Goal: Information Seeking & Learning: Learn about a topic

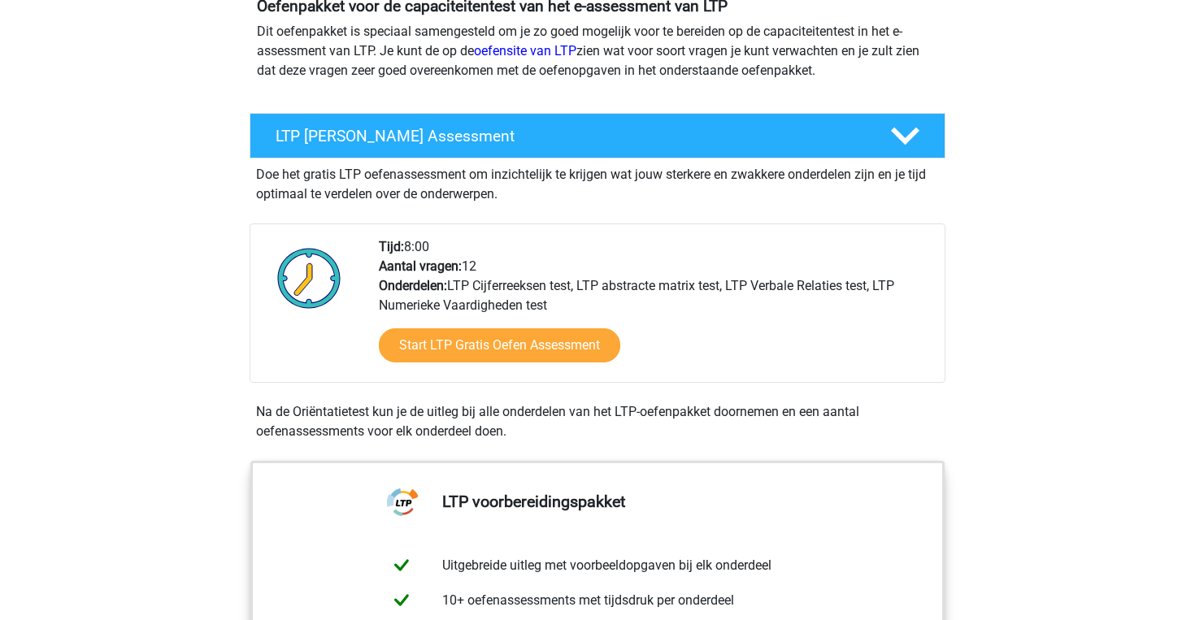
scroll to position [214, 0]
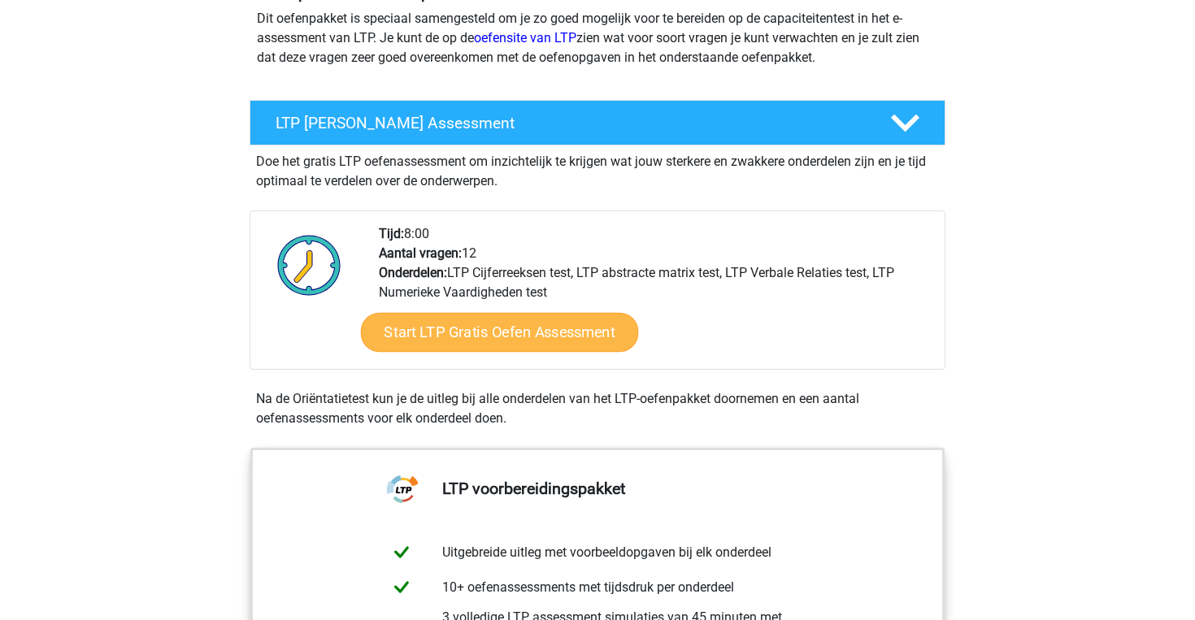
click at [539, 343] on link "Start LTP Gratis Oefen Assessment" at bounding box center [500, 332] width 278 height 39
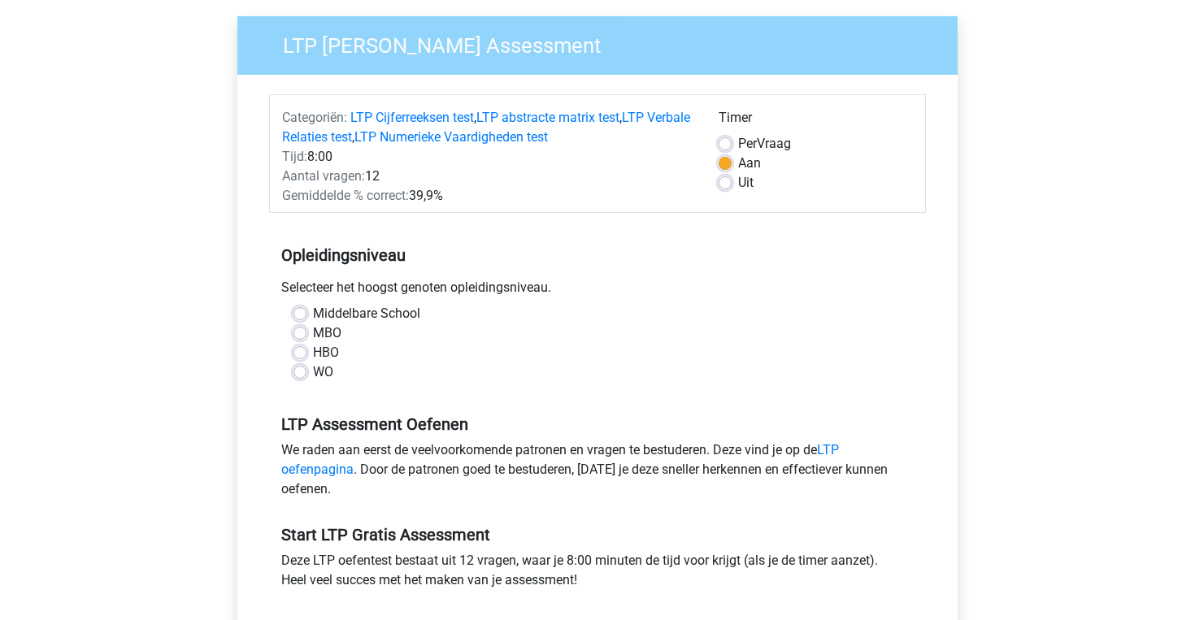
scroll to position [119, 0]
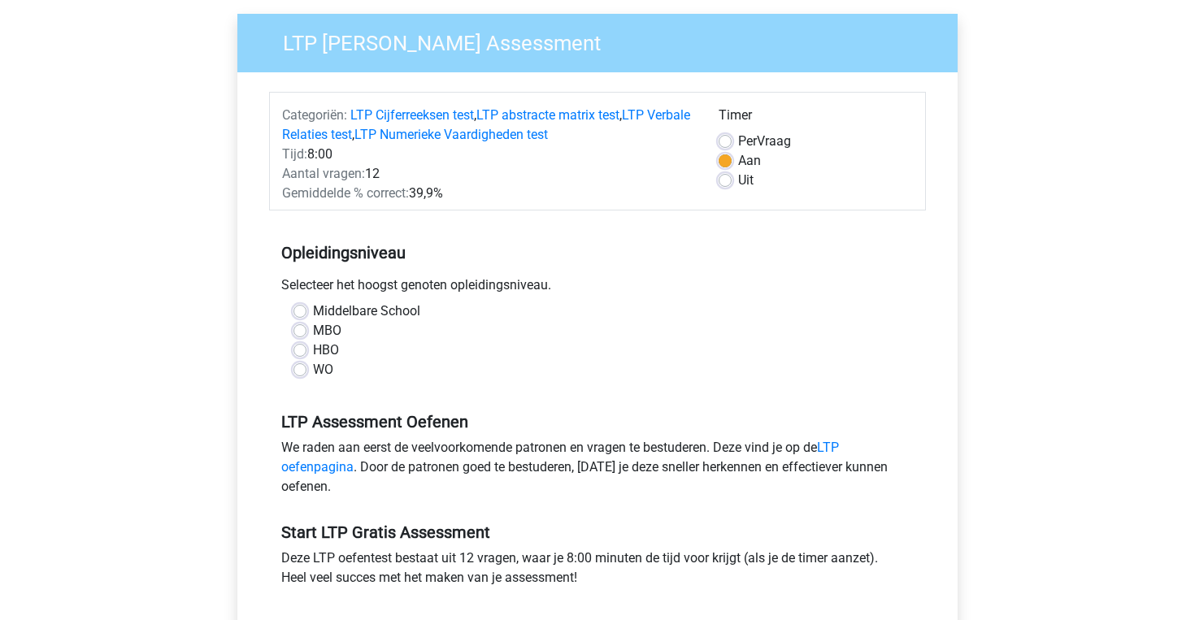
click at [313, 369] on label "WO" at bounding box center [323, 370] width 20 height 20
click at [303, 369] on input "WO" at bounding box center [299, 368] width 13 height 16
radio input "true"
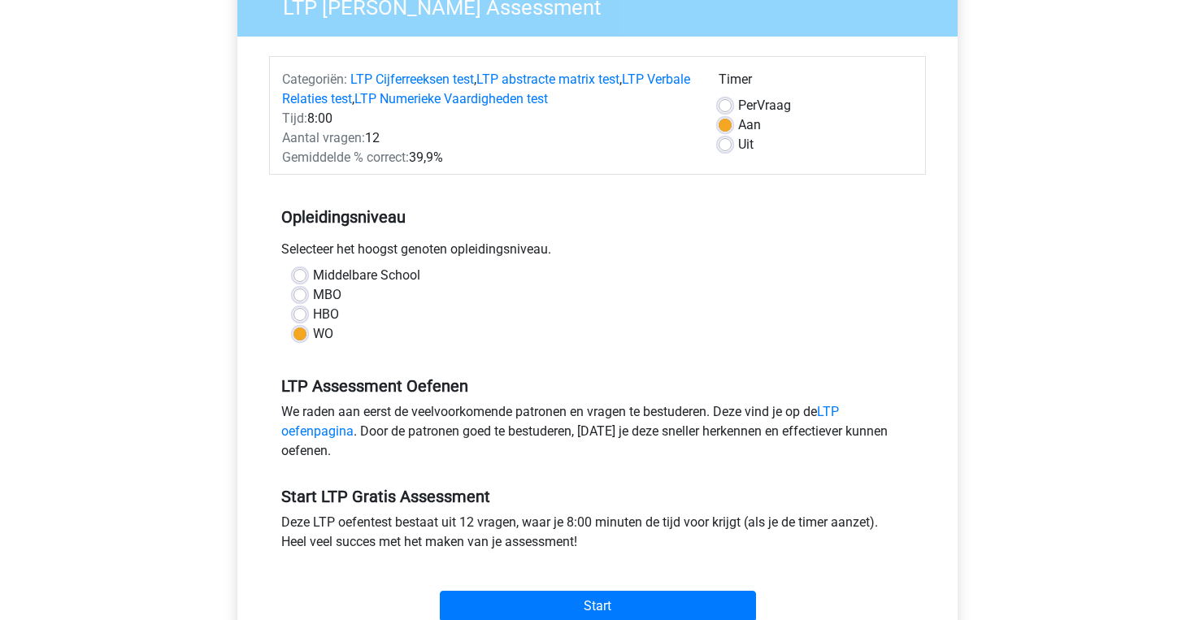
scroll to position [159, 0]
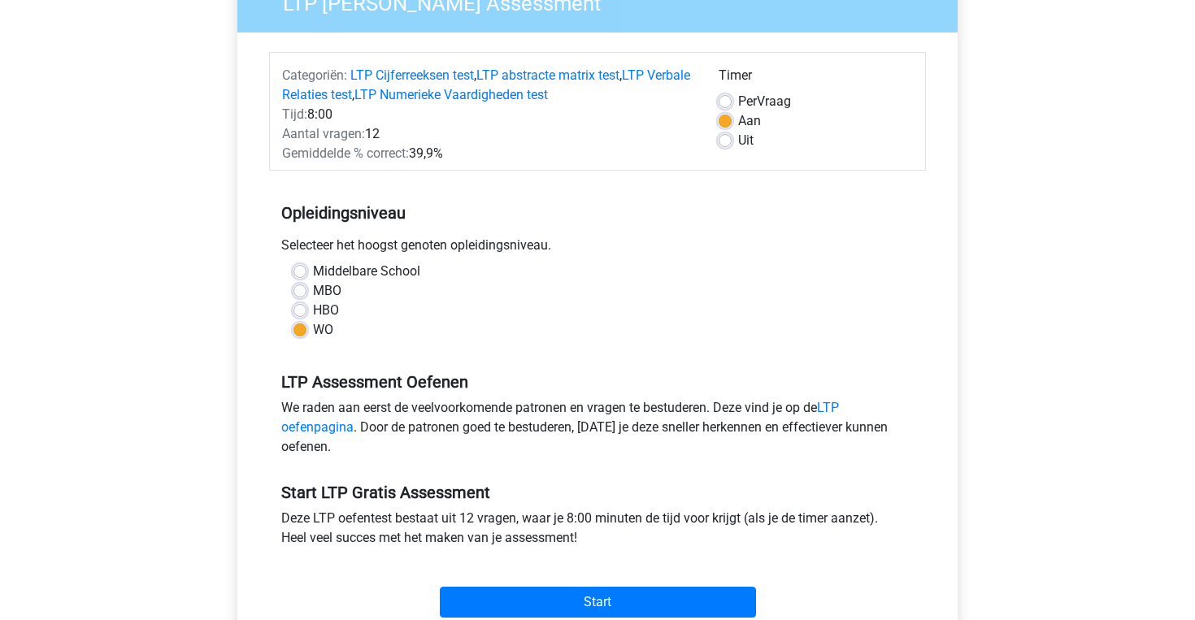
click at [313, 272] on label "Middelbare School" at bounding box center [366, 272] width 107 height 20
click at [297, 272] on input "Middelbare School" at bounding box center [299, 270] width 13 height 16
radio input "true"
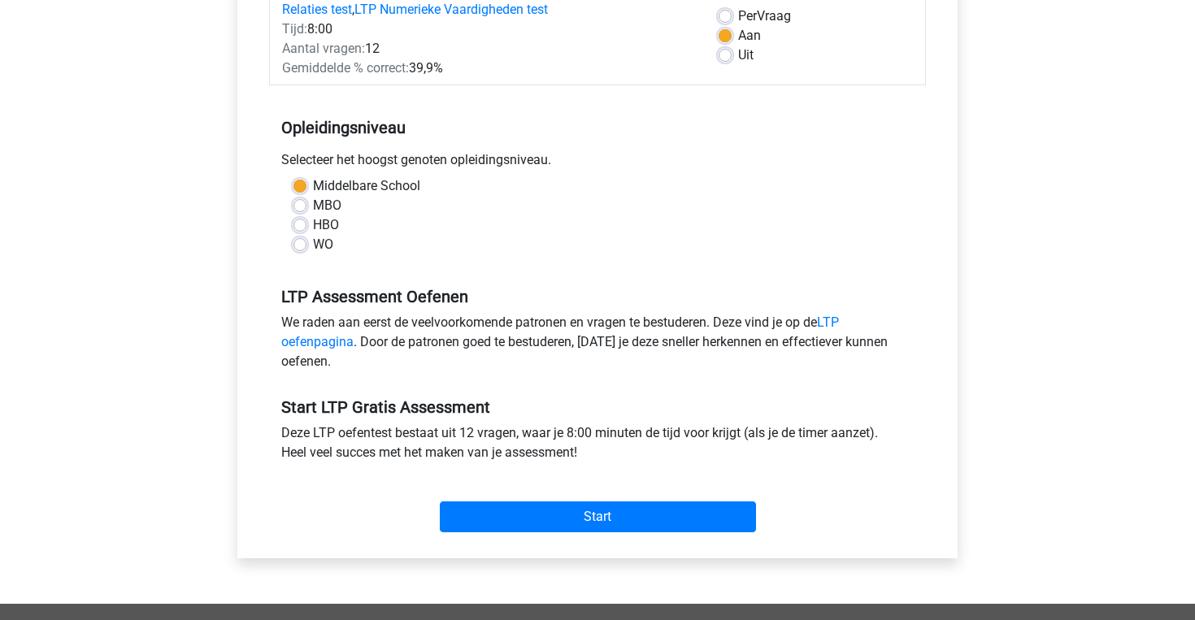
scroll to position [250, 0]
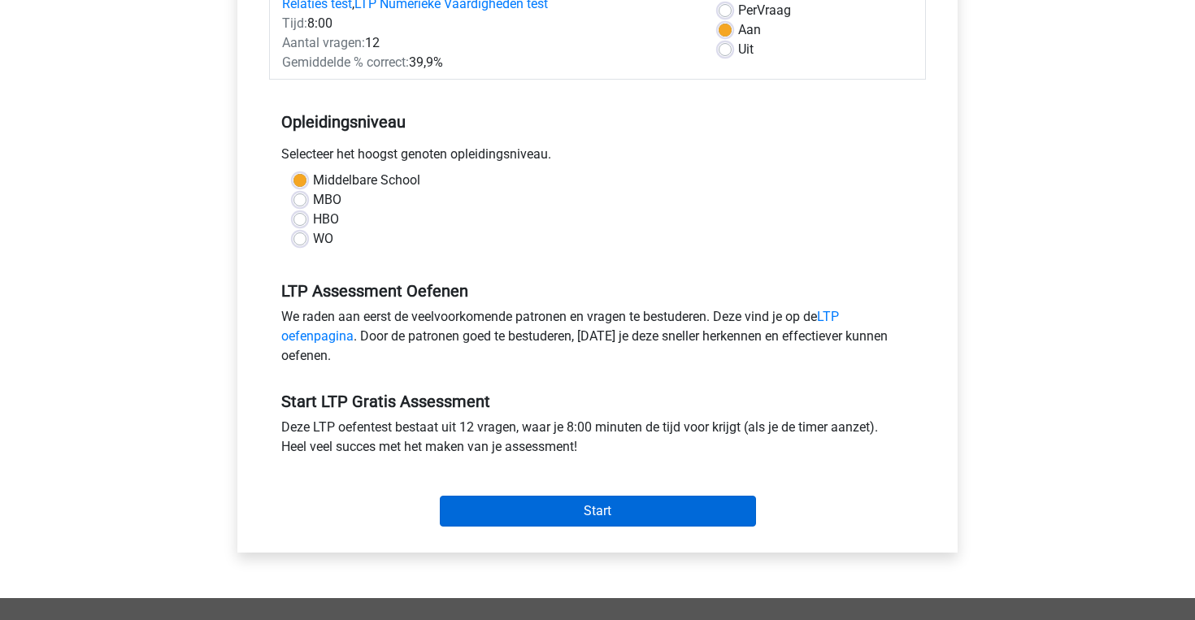
click at [556, 516] on input "Start" at bounding box center [598, 511] width 316 height 31
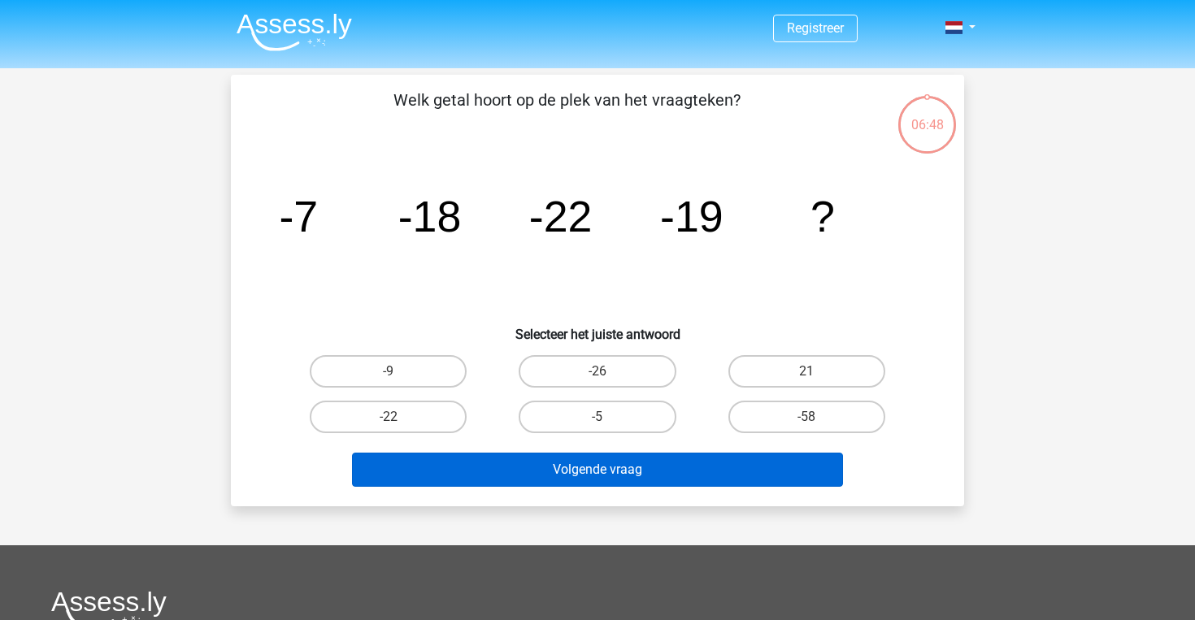
click at [574, 475] on button "Volgende vraag" at bounding box center [598, 470] width 492 height 34
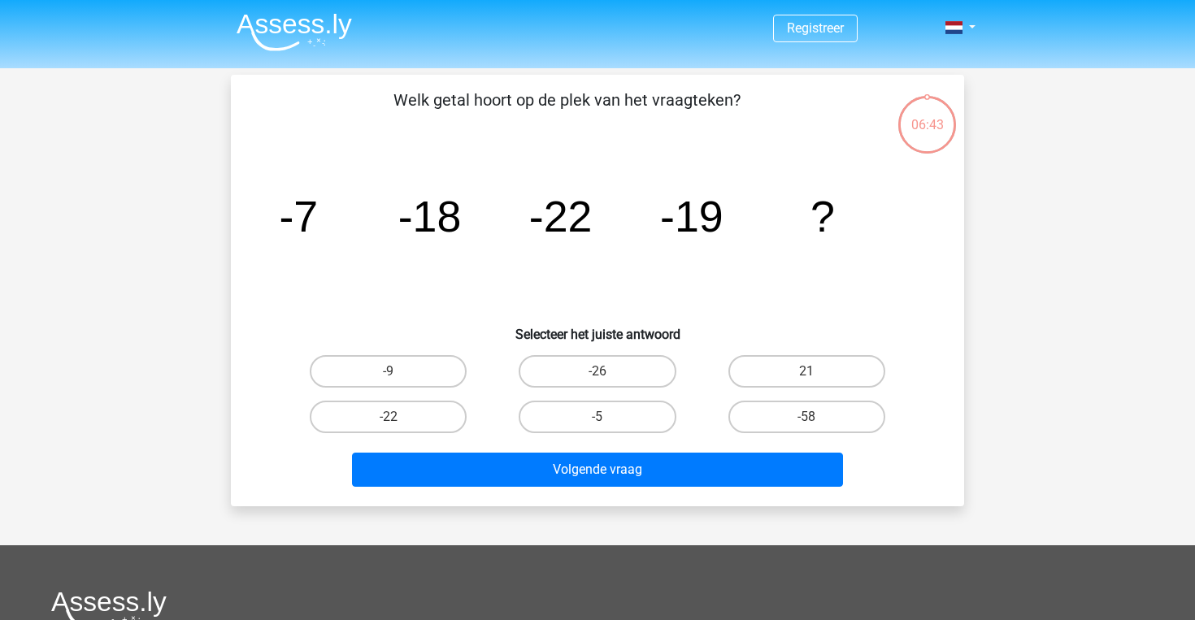
click at [694, 275] on icon "image/svg+xml -7 -18 -22 -19 ?" at bounding box center [597, 232] width 655 height 164
click at [632, 418] on label "-5" at bounding box center [596, 417] width 157 height 33
click at [608, 418] on input "-5" at bounding box center [602, 422] width 11 height 11
radio input "true"
click at [628, 381] on label "-26" at bounding box center [596, 371] width 157 height 33
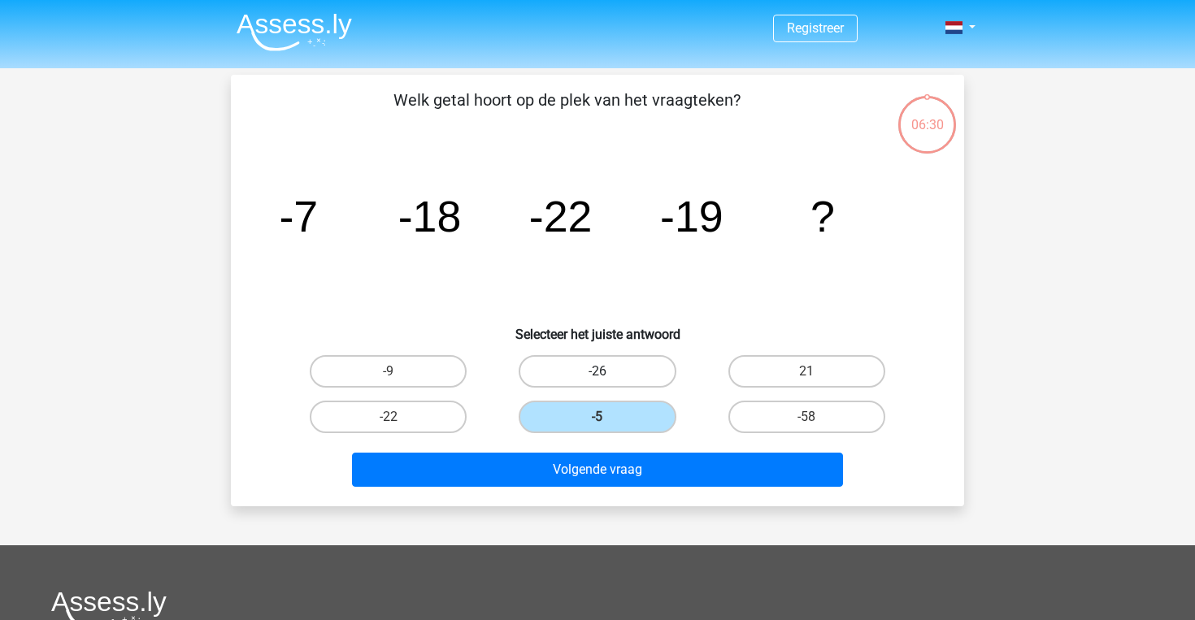
click at [608, 381] on input "-26" at bounding box center [602, 376] width 11 height 11
radio input "true"
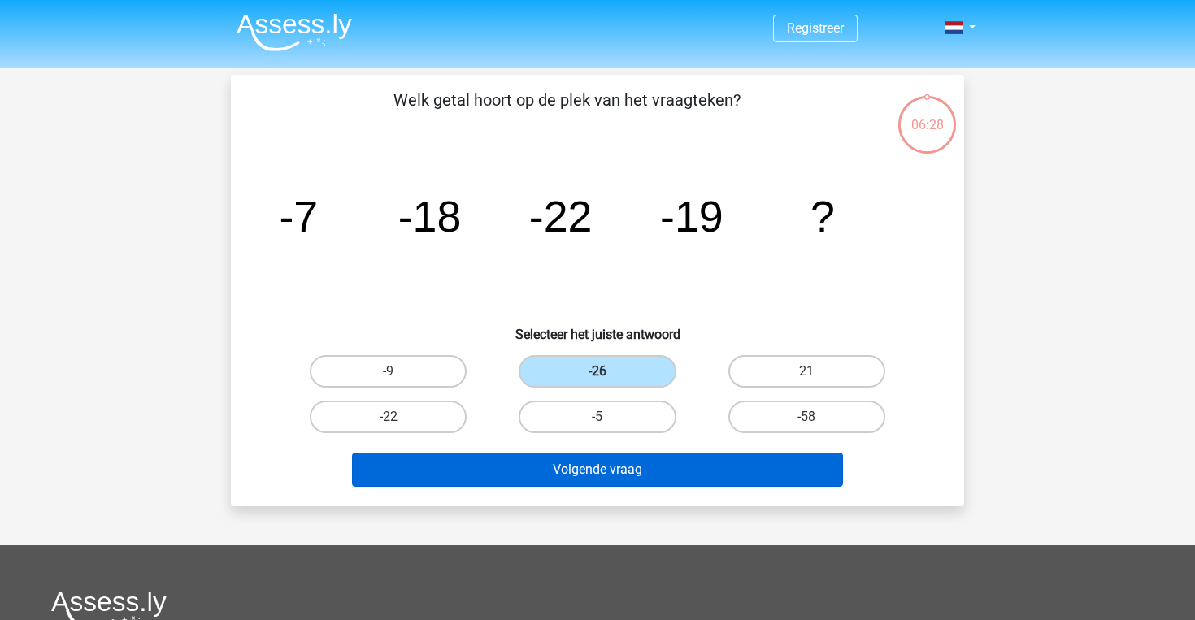
click at [629, 475] on button "Volgende vraag" at bounding box center [598, 470] width 492 height 34
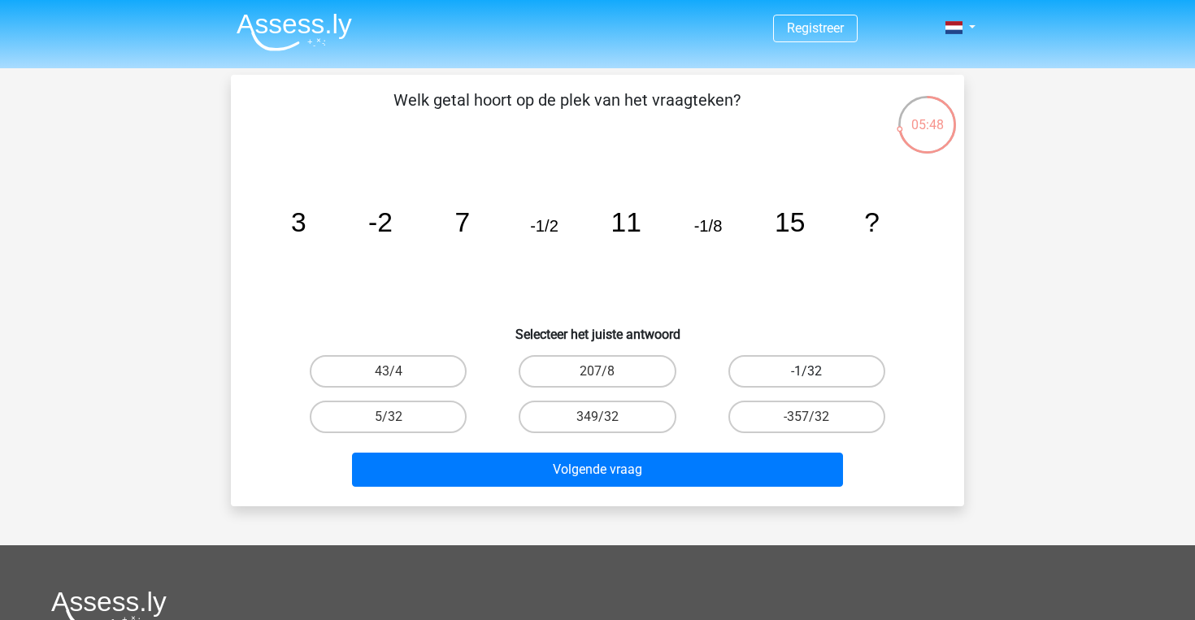
click at [825, 362] on label "-1/32" at bounding box center [806, 371] width 157 height 33
click at [817, 371] on input "-1/32" at bounding box center [811, 376] width 11 height 11
radio input "true"
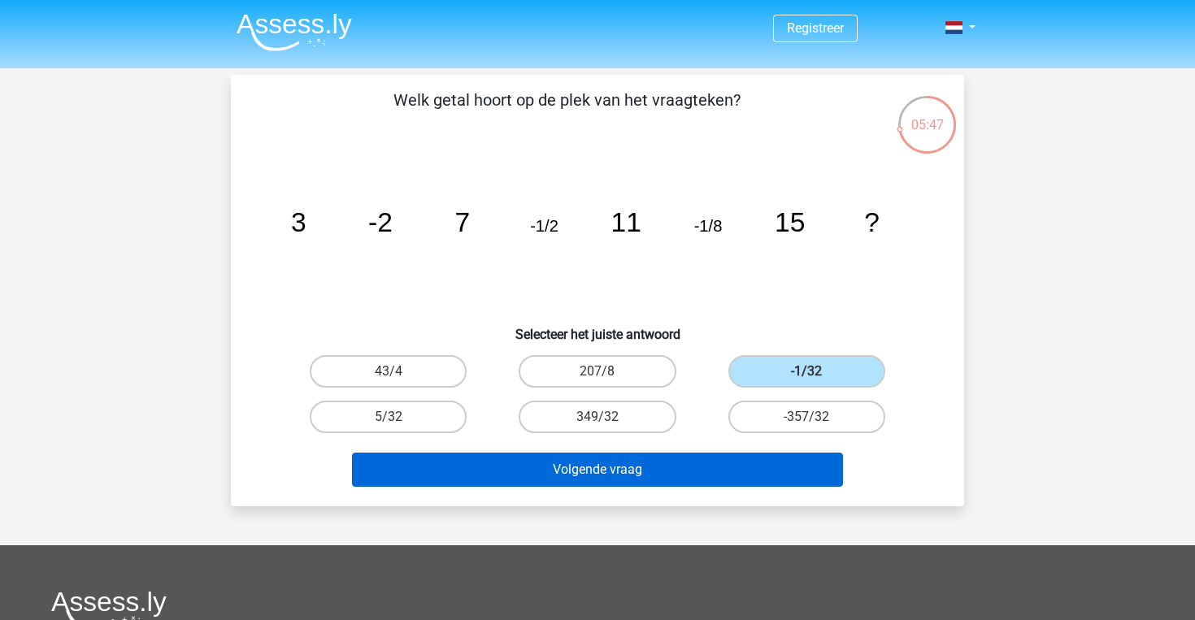
click at [599, 468] on button "Volgende vraag" at bounding box center [598, 470] width 492 height 34
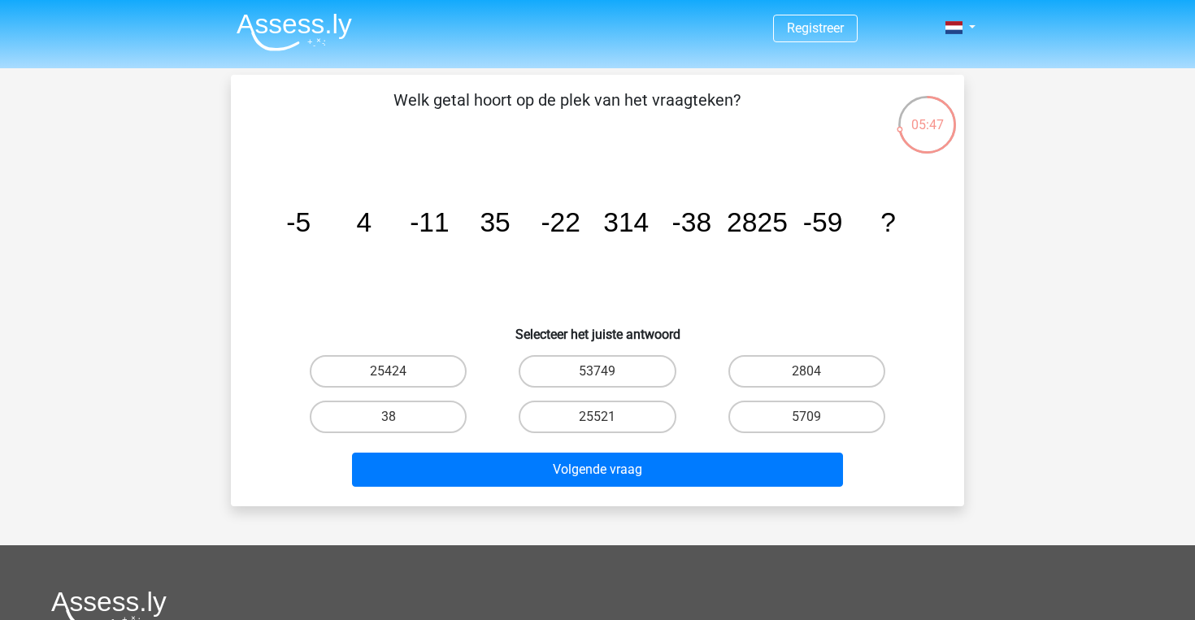
scroll to position [75, 0]
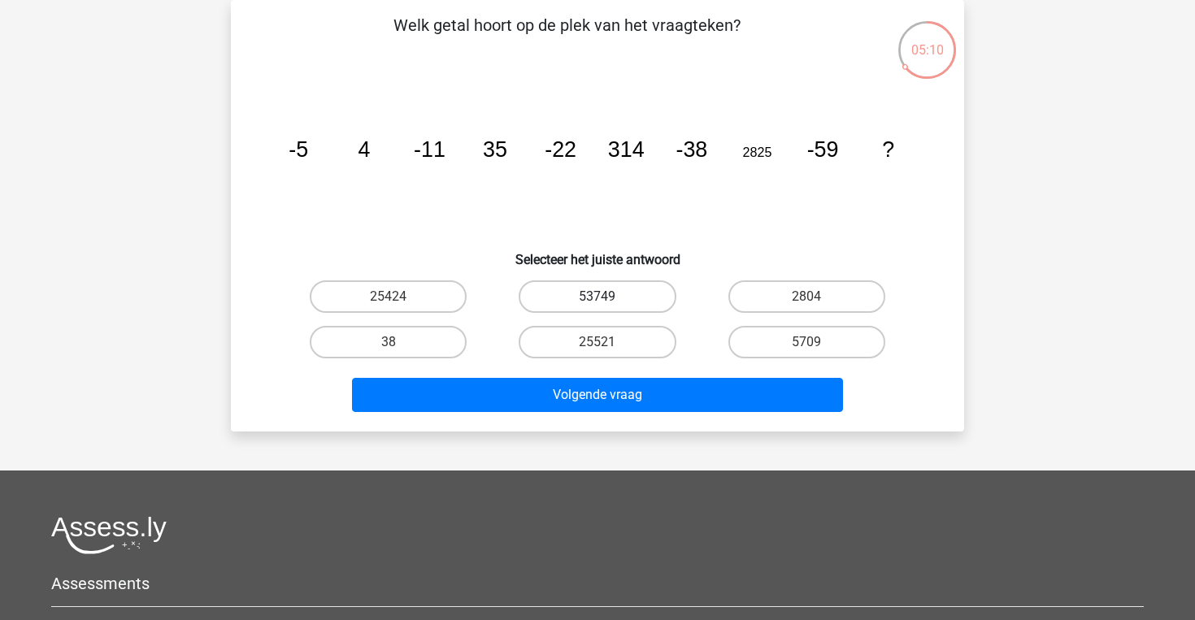
click at [546, 309] on label "53749" at bounding box center [596, 296] width 157 height 33
click at [597, 307] on input "53749" at bounding box center [602, 302] width 11 height 11
radio input "true"
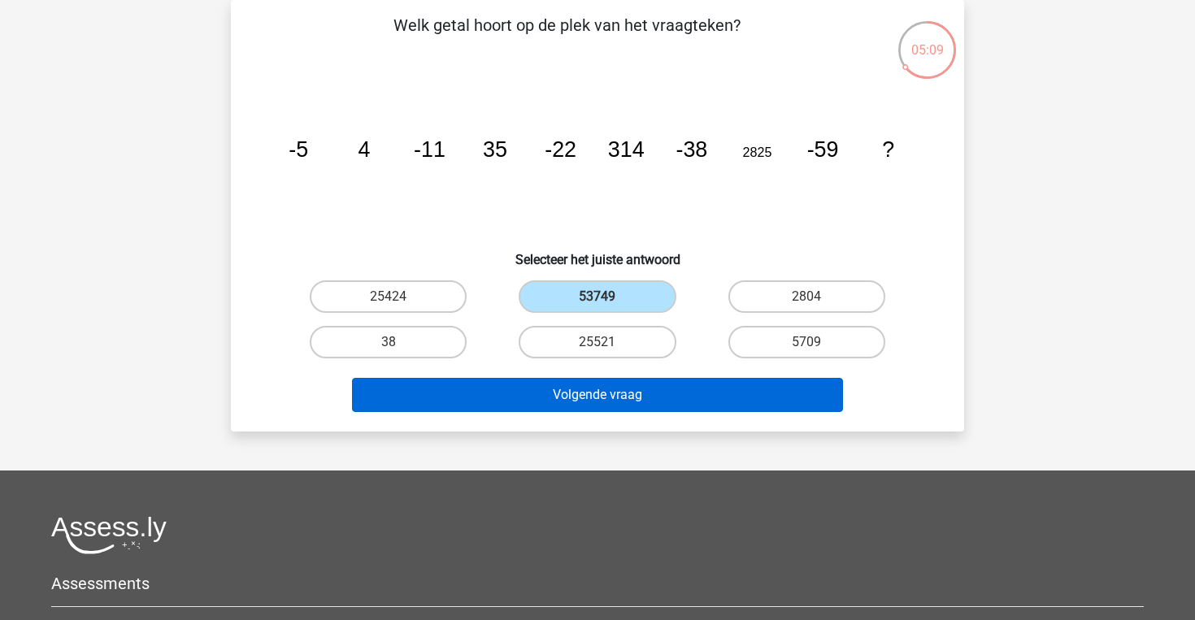
click at [597, 400] on button "Volgende vraag" at bounding box center [598, 395] width 492 height 34
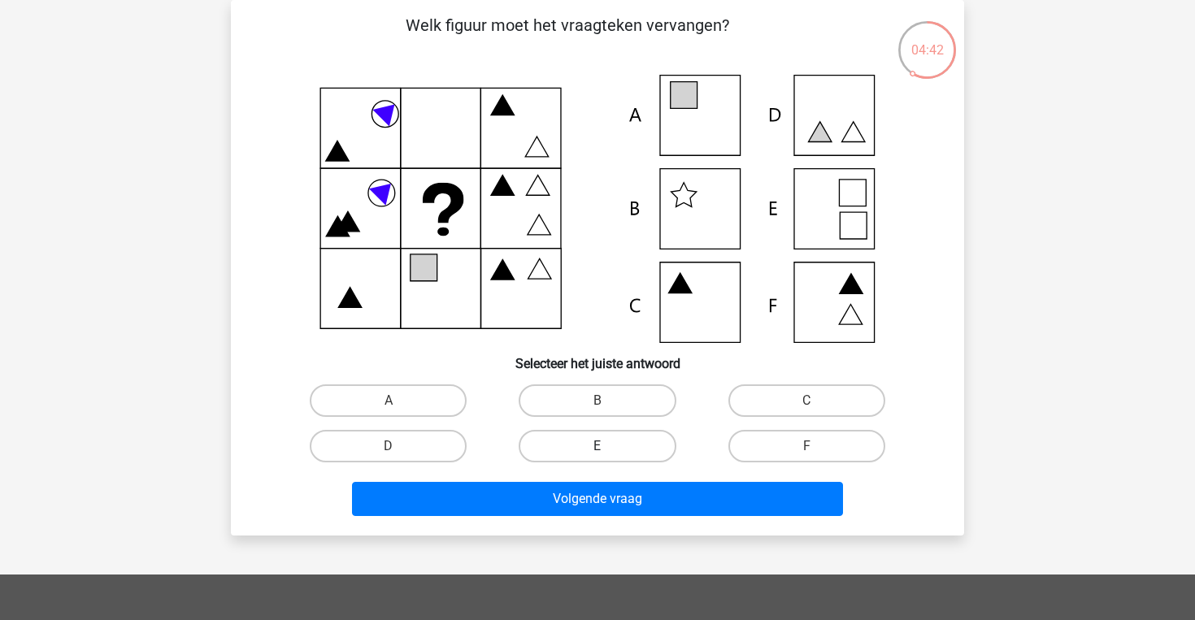
click at [607, 444] on label "E" at bounding box center [596, 446] width 157 height 33
click at [607, 446] on input "E" at bounding box center [602, 451] width 11 height 11
radio input "true"
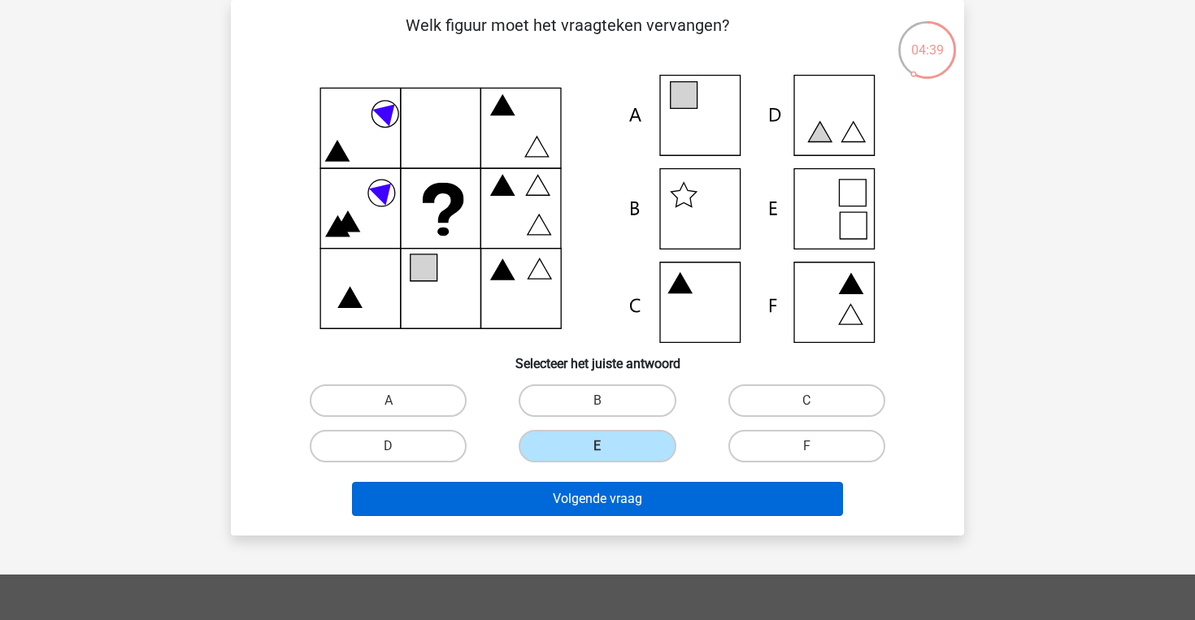
click at [642, 505] on button "Volgende vraag" at bounding box center [598, 499] width 492 height 34
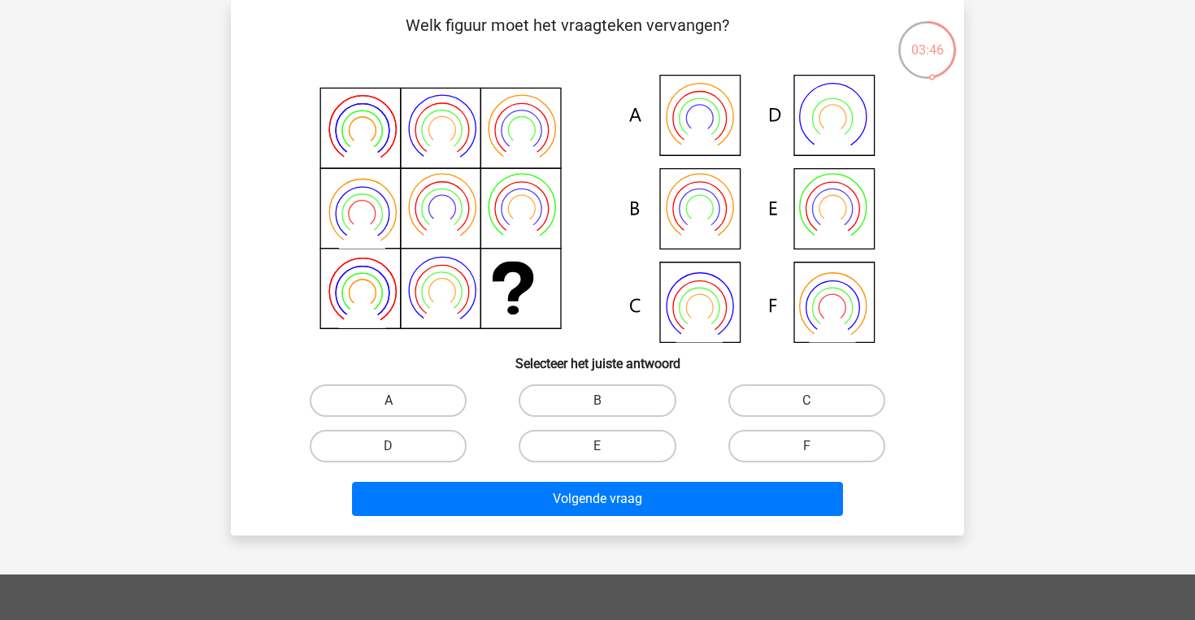
click at [359, 406] on label "A" at bounding box center [388, 400] width 157 height 33
click at [388, 406] on input "A" at bounding box center [393, 406] width 11 height 11
radio input "true"
click at [634, 386] on label "B" at bounding box center [596, 400] width 157 height 33
click at [608, 401] on input "B" at bounding box center [602, 406] width 11 height 11
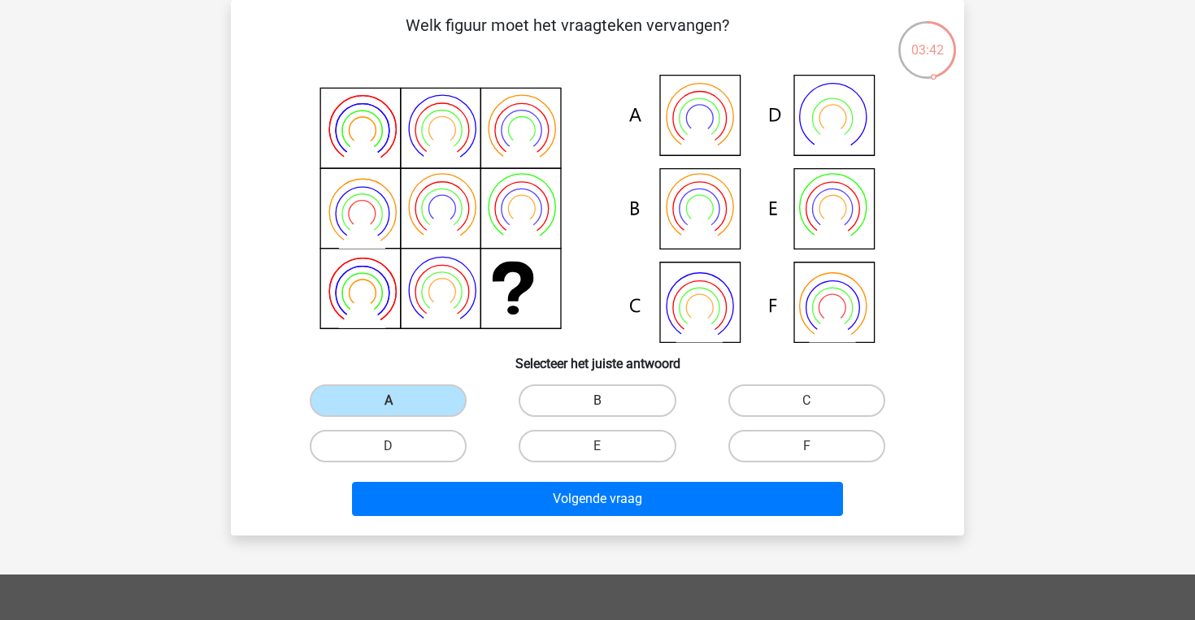
radio input "true"
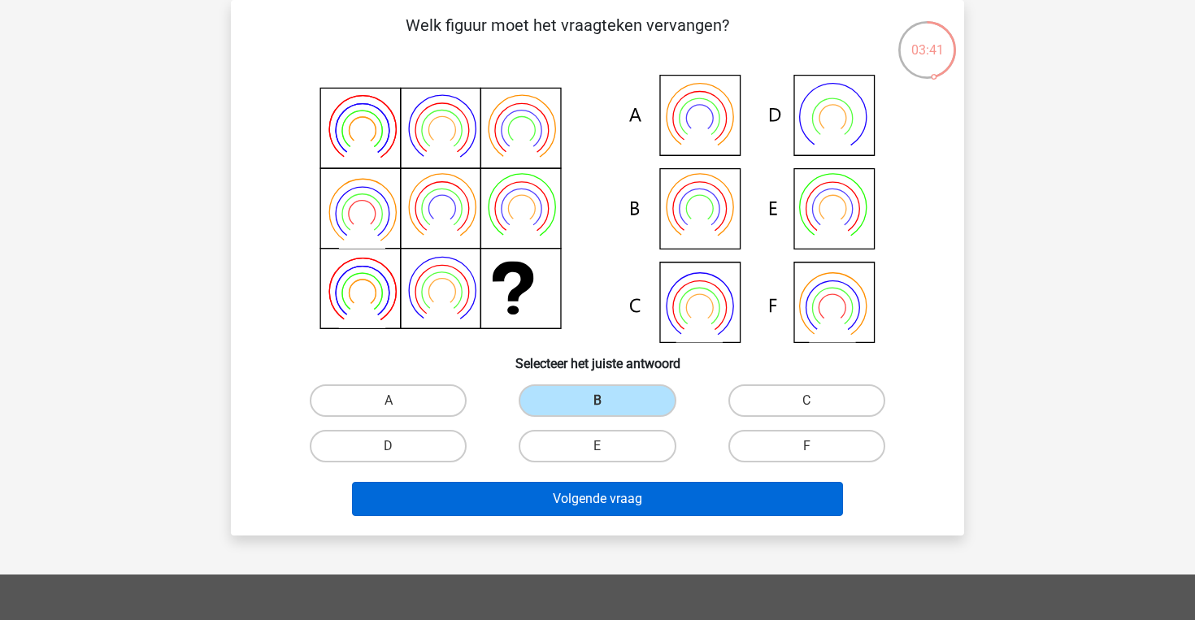
click at [643, 499] on button "Volgende vraag" at bounding box center [598, 499] width 492 height 34
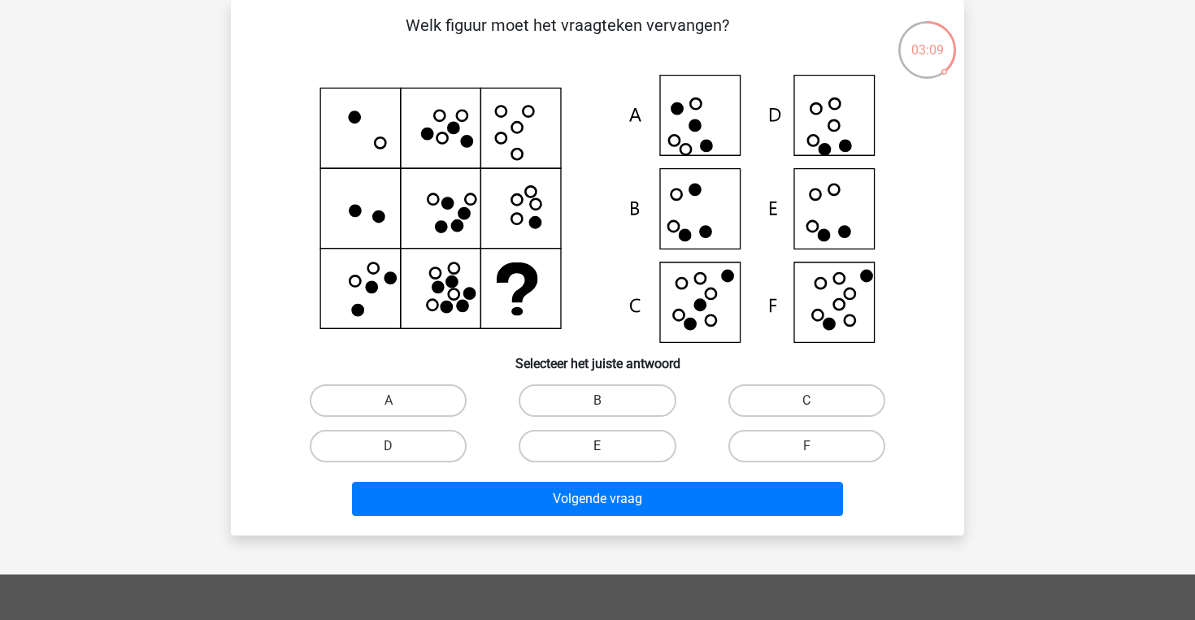
click at [590, 437] on label "E" at bounding box center [596, 446] width 157 height 33
click at [597, 446] on input "E" at bounding box center [602, 451] width 11 height 11
radio input "true"
click at [421, 394] on label "A" at bounding box center [388, 400] width 157 height 33
click at [399, 401] on input "A" at bounding box center [393, 406] width 11 height 11
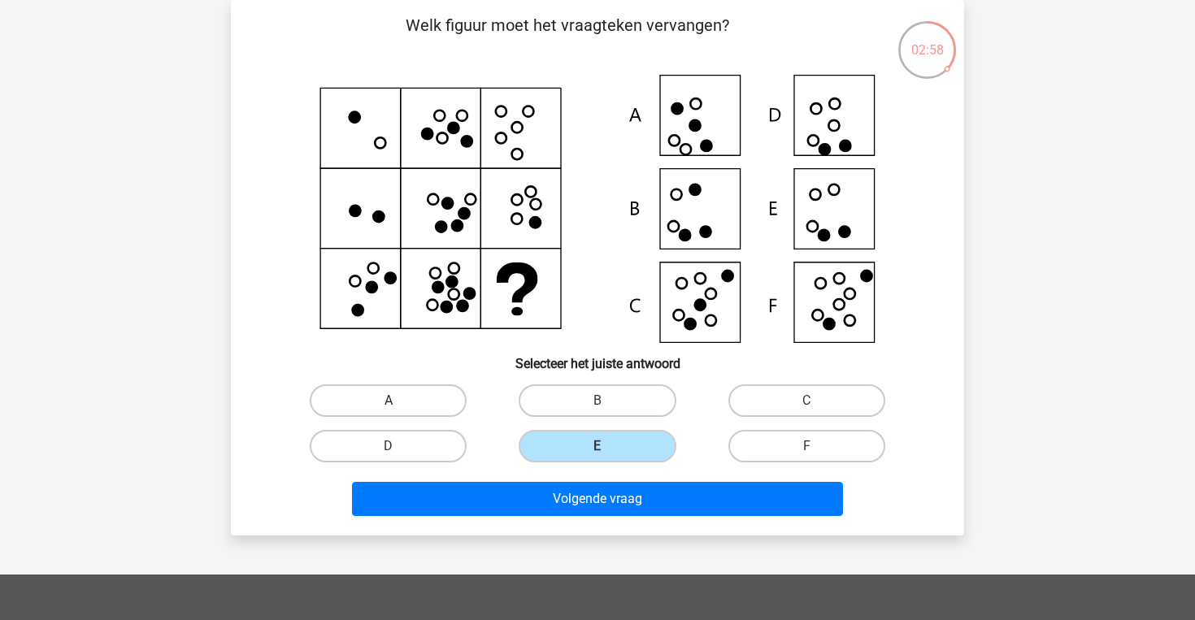
radio input "true"
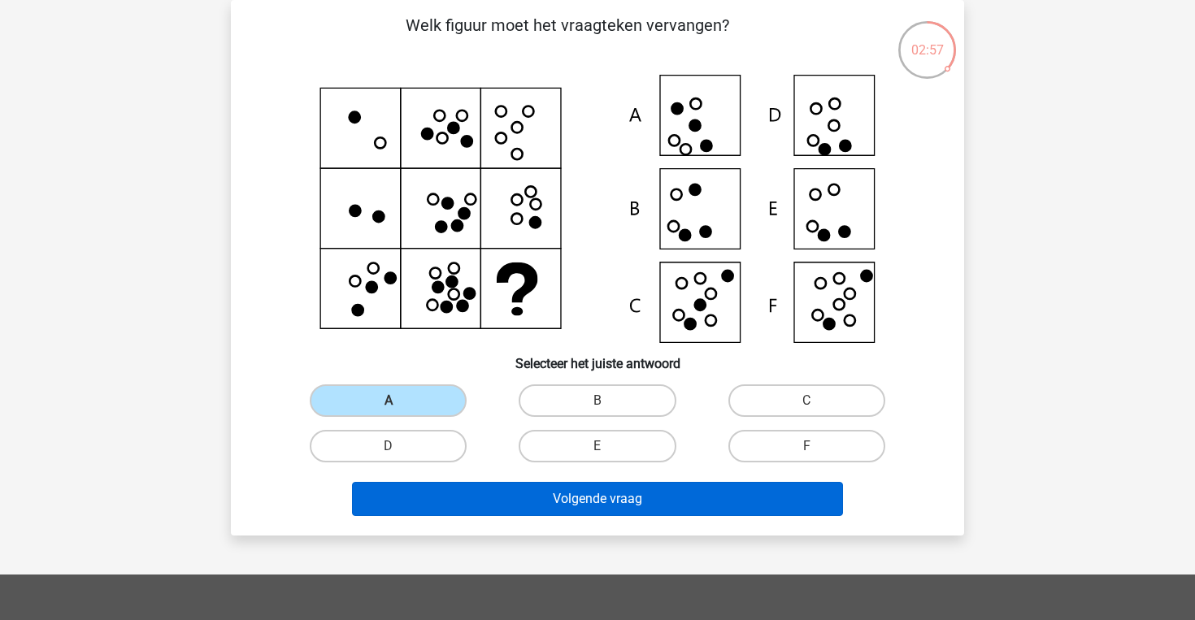
click at [522, 506] on button "Volgende vraag" at bounding box center [598, 499] width 492 height 34
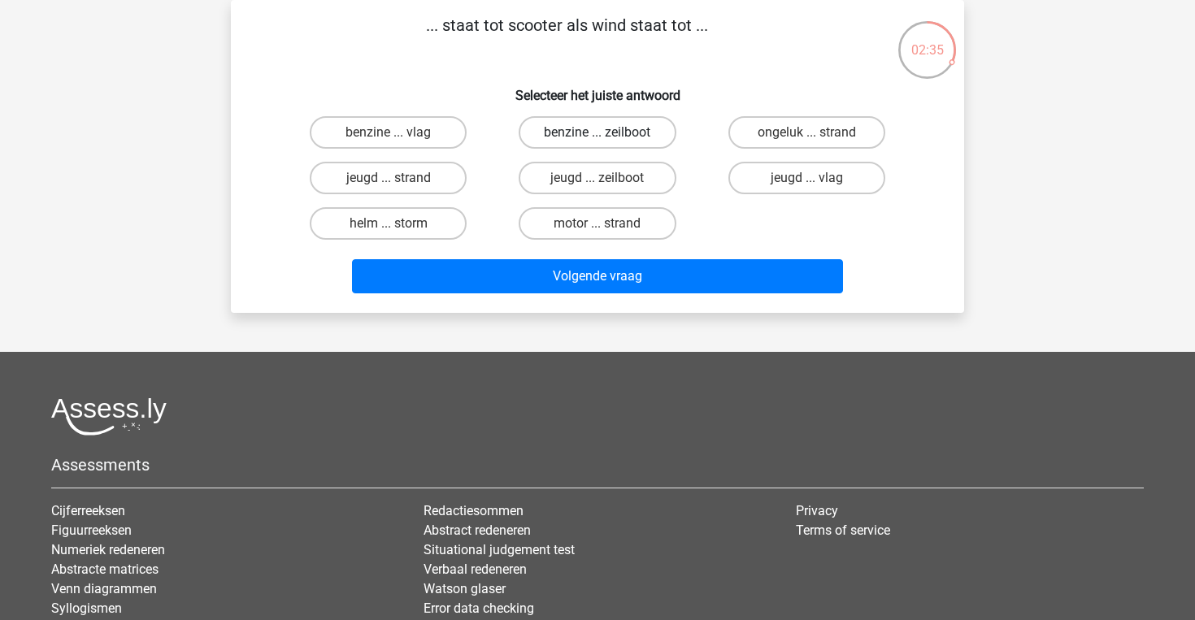
click at [629, 140] on label "benzine ... zeilboot" at bounding box center [596, 132] width 157 height 33
click at [608, 140] on input "benzine ... zeilboot" at bounding box center [602, 137] width 11 height 11
radio input "true"
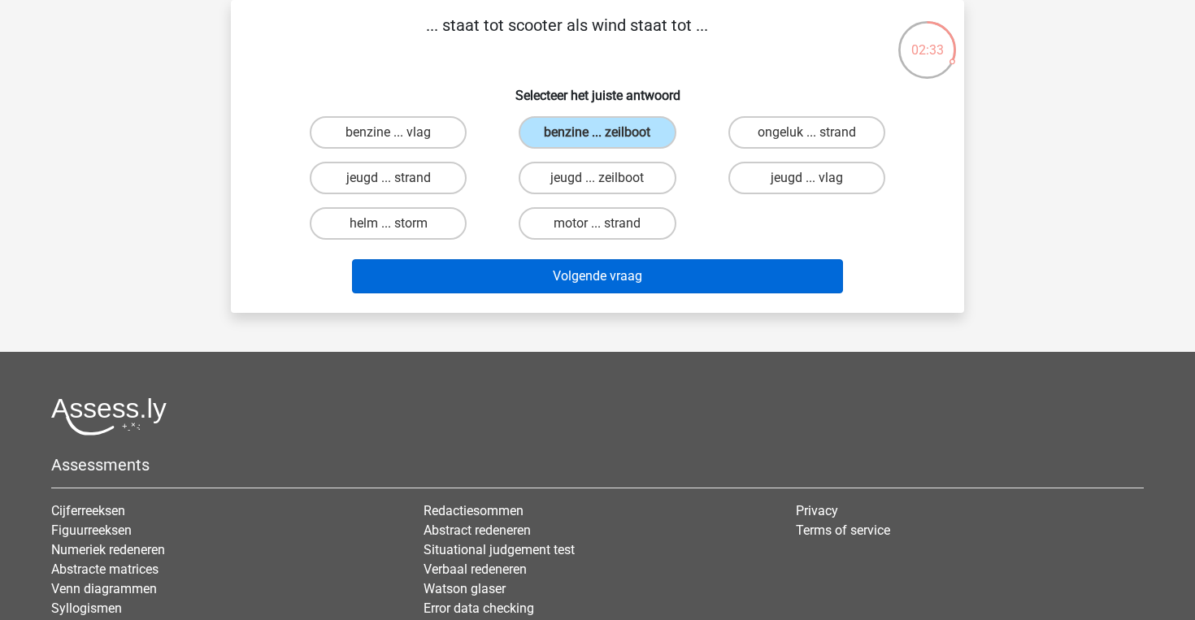
click at [610, 277] on button "Volgende vraag" at bounding box center [598, 276] width 492 height 34
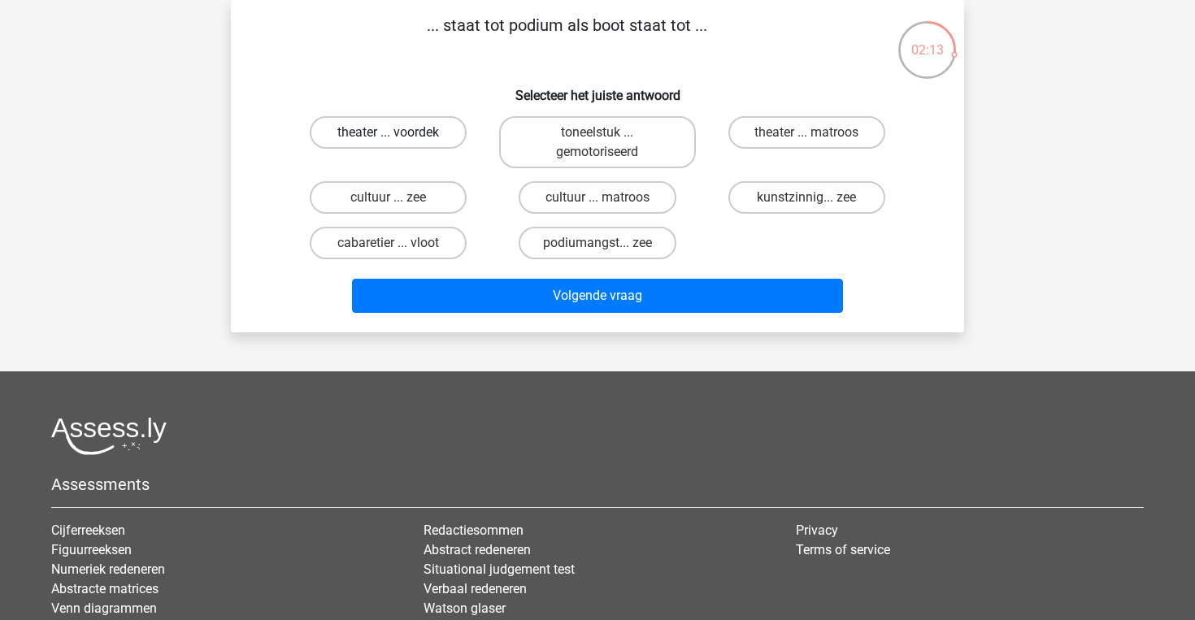
click at [421, 128] on label "theater ... voordek" at bounding box center [388, 132] width 157 height 33
click at [399, 132] on input "theater ... voordek" at bounding box center [393, 137] width 11 height 11
radio input "true"
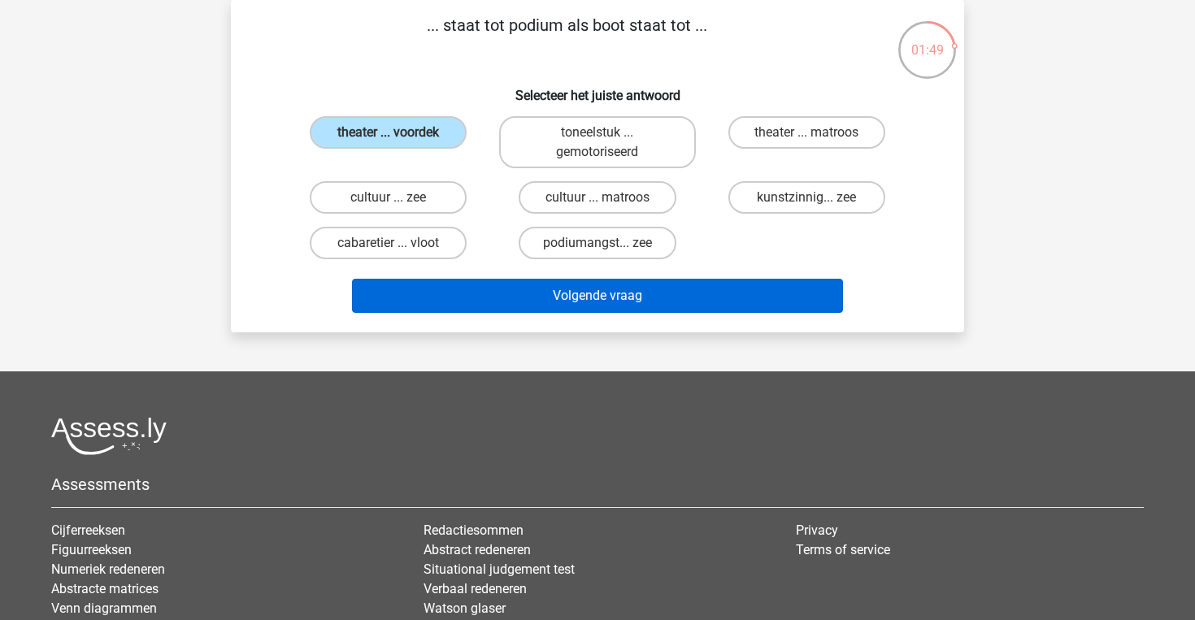
click at [679, 300] on button "Volgende vraag" at bounding box center [598, 296] width 492 height 34
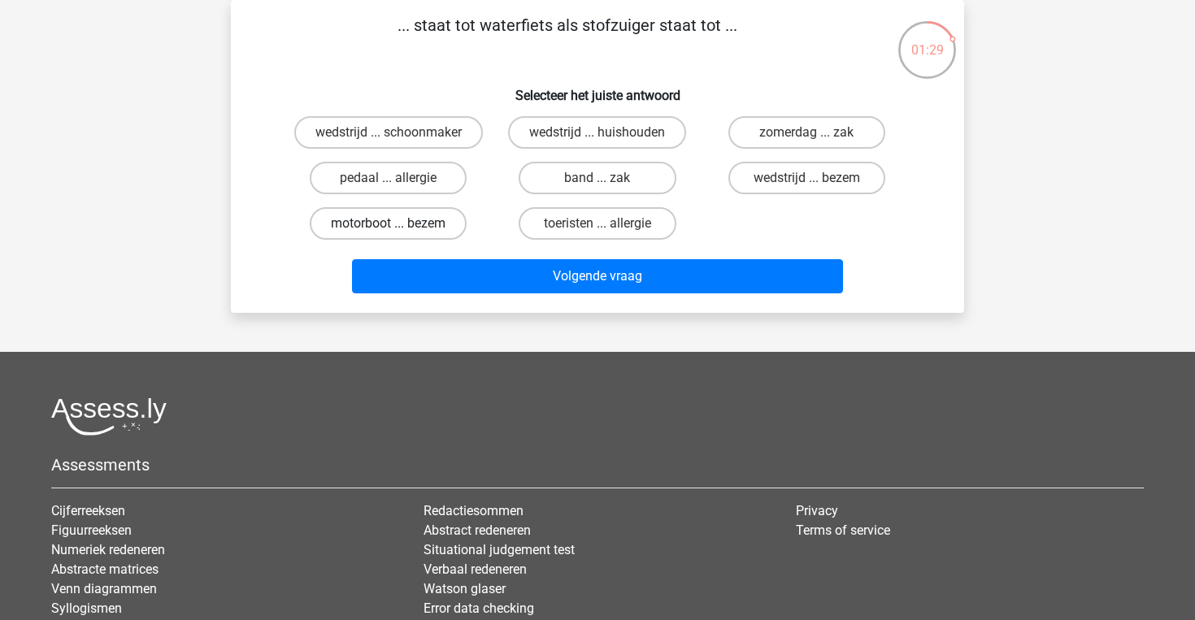
click at [418, 208] on label "motorboot ... bezem" at bounding box center [388, 223] width 157 height 33
click at [399, 223] on input "motorboot ... bezem" at bounding box center [393, 228] width 11 height 11
radio input "true"
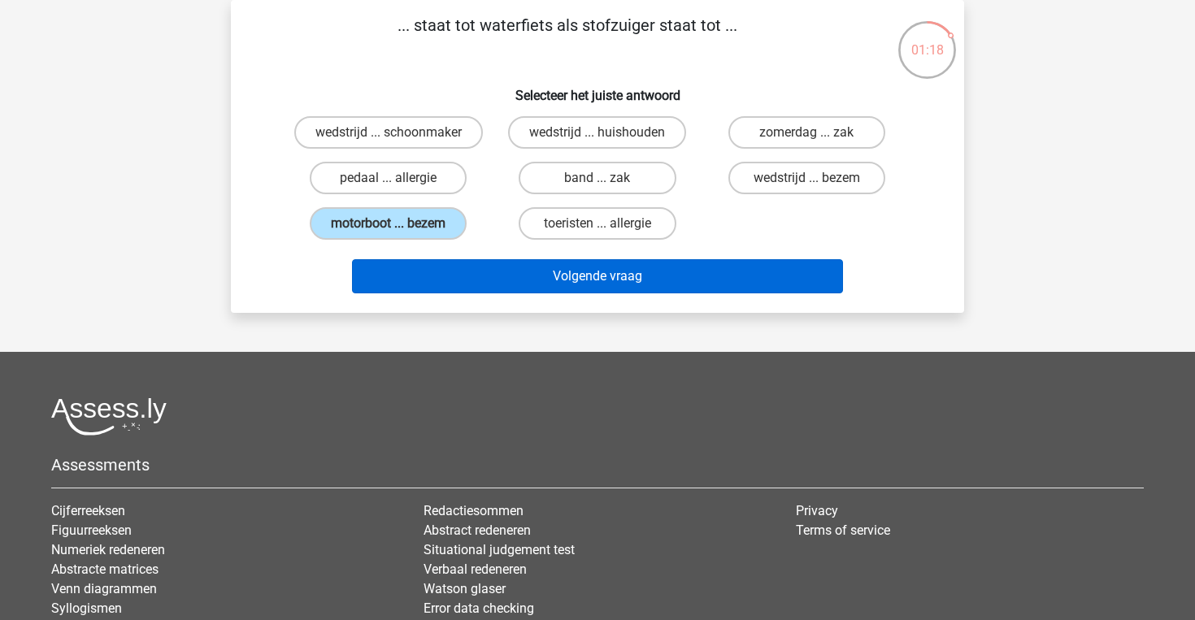
click at [531, 275] on button "Volgende vraag" at bounding box center [598, 276] width 492 height 34
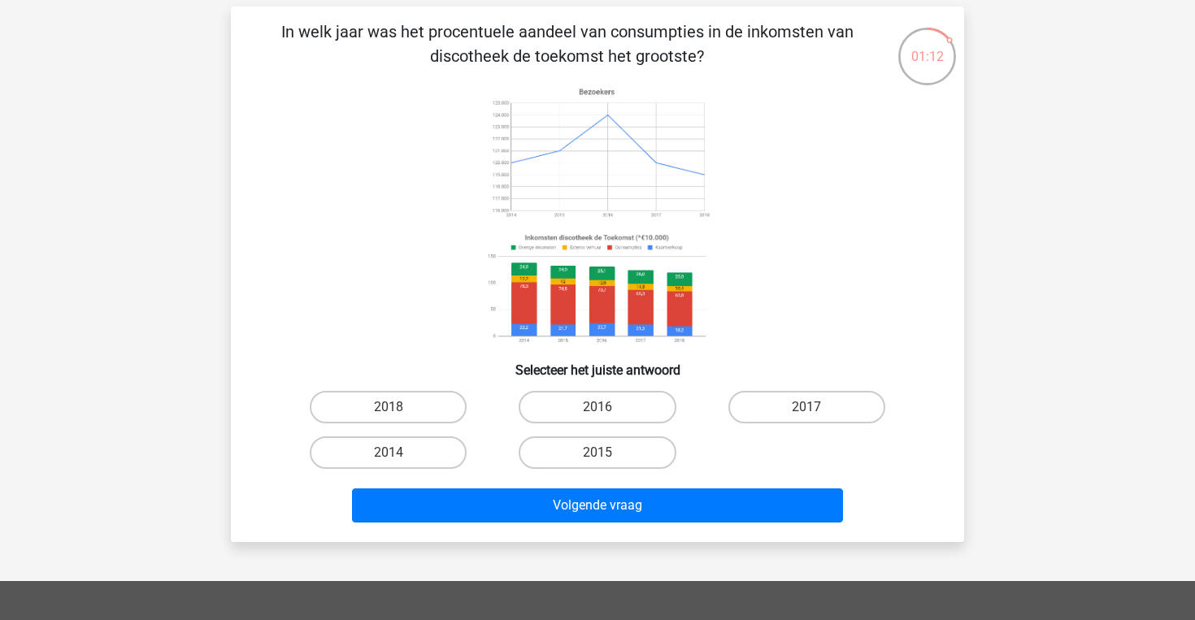
scroll to position [69, 0]
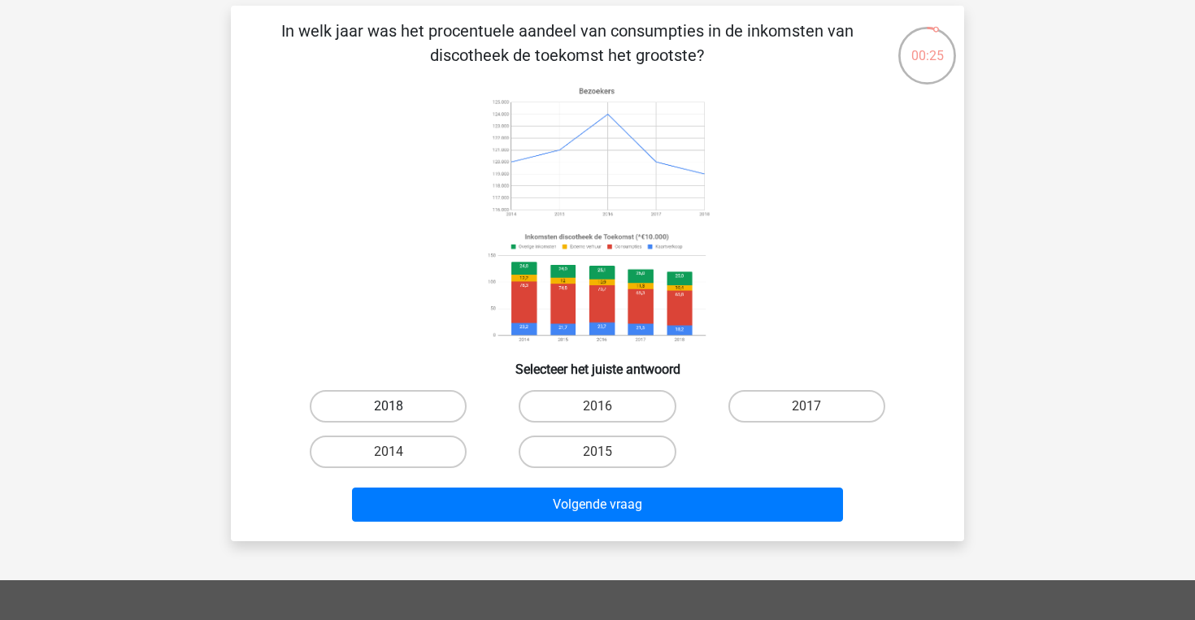
click at [415, 409] on label "2018" at bounding box center [388, 406] width 157 height 33
click at [399, 409] on input "2018" at bounding box center [393, 411] width 11 height 11
radio input "true"
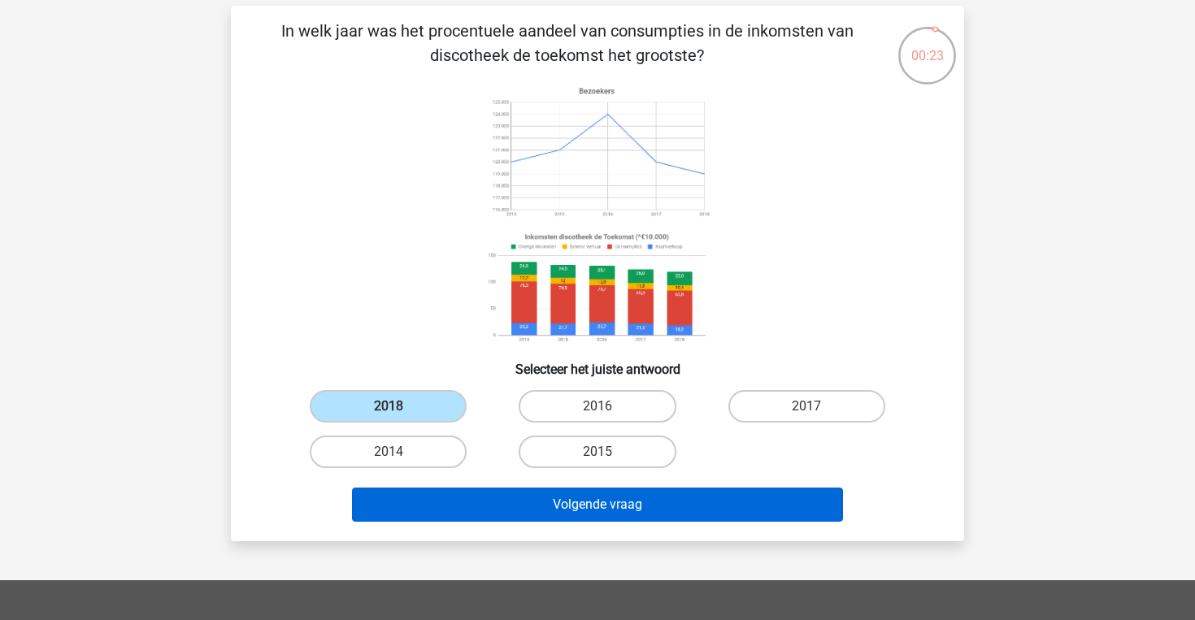
click at [560, 503] on button "Volgende vraag" at bounding box center [598, 505] width 492 height 34
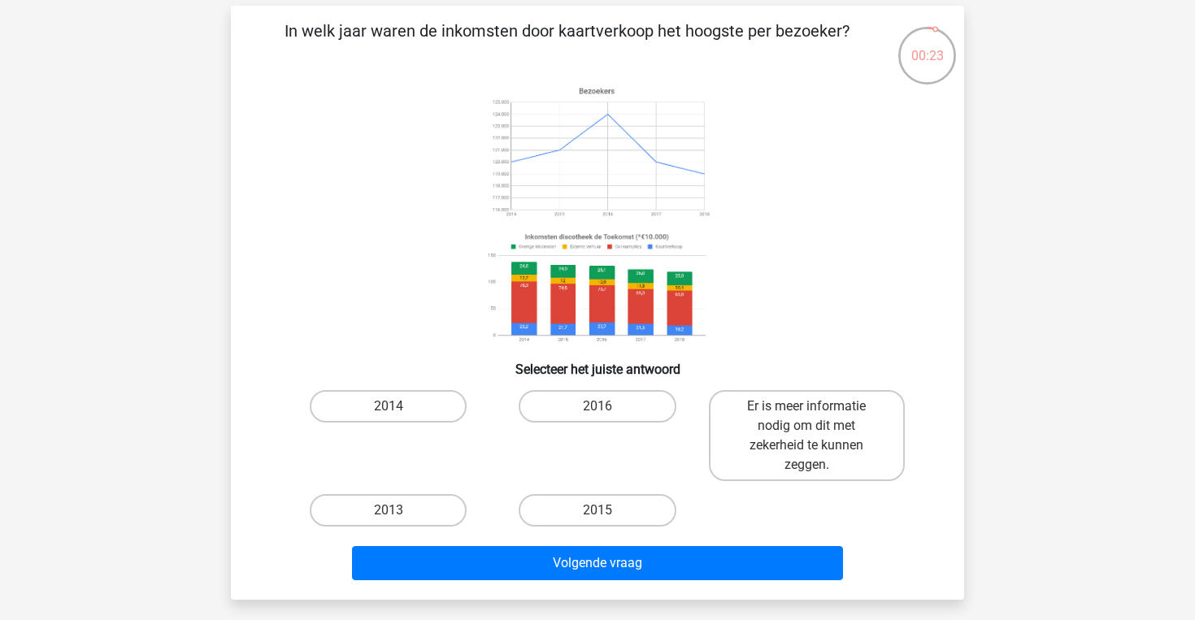
scroll to position [75, 0]
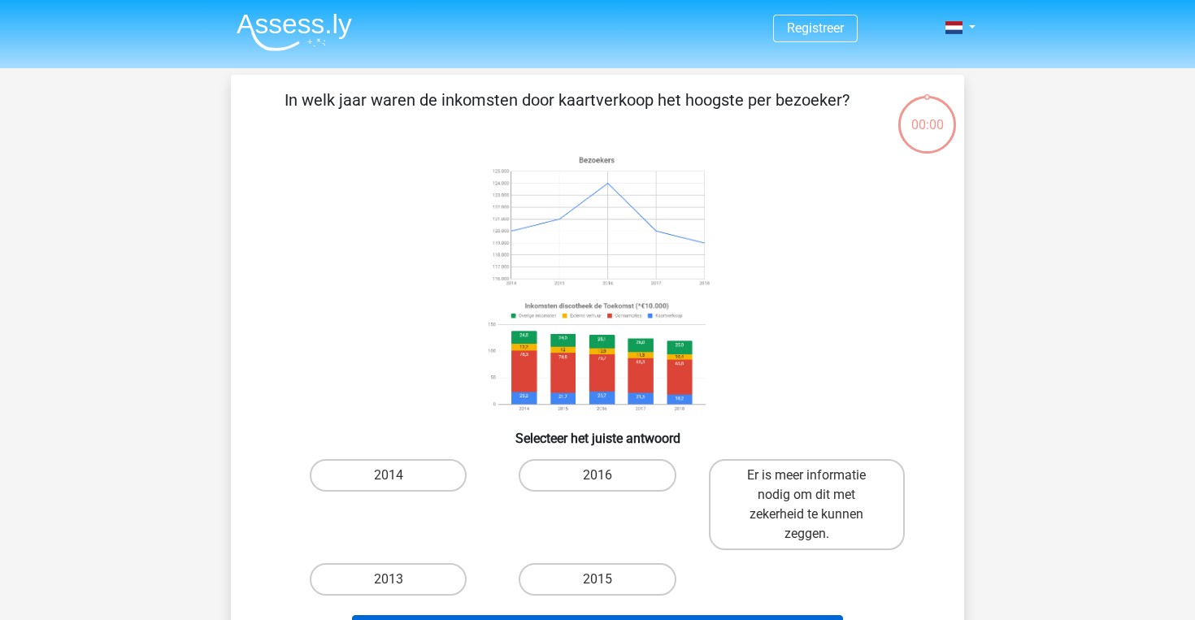
scroll to position [75, 0]
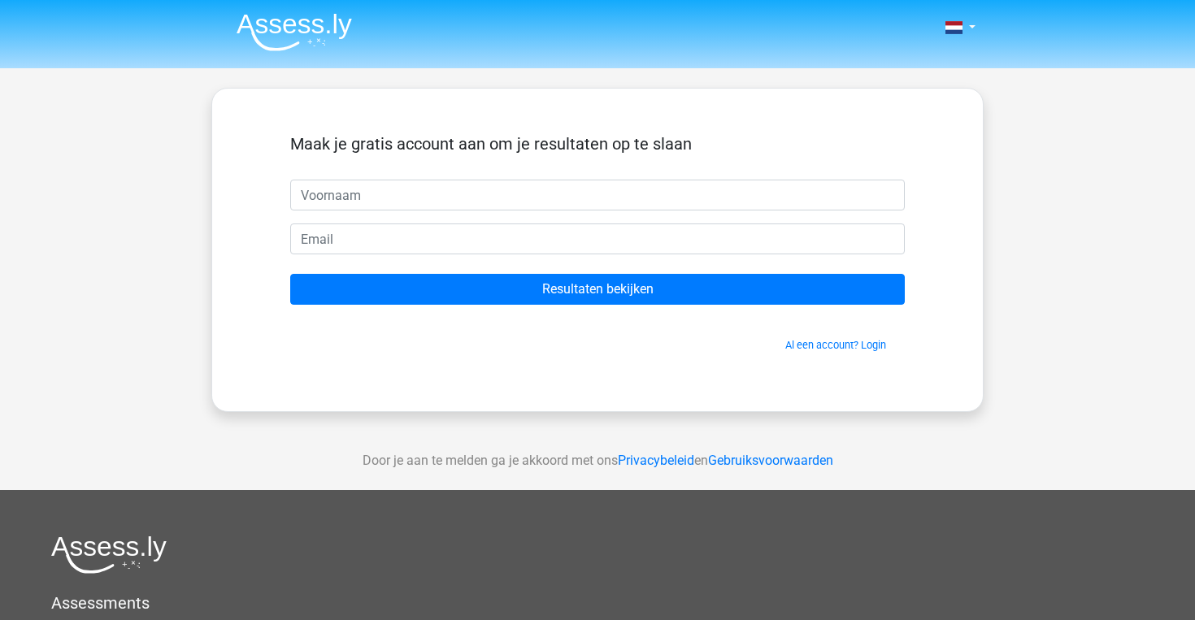
scroll to position [75, 0]
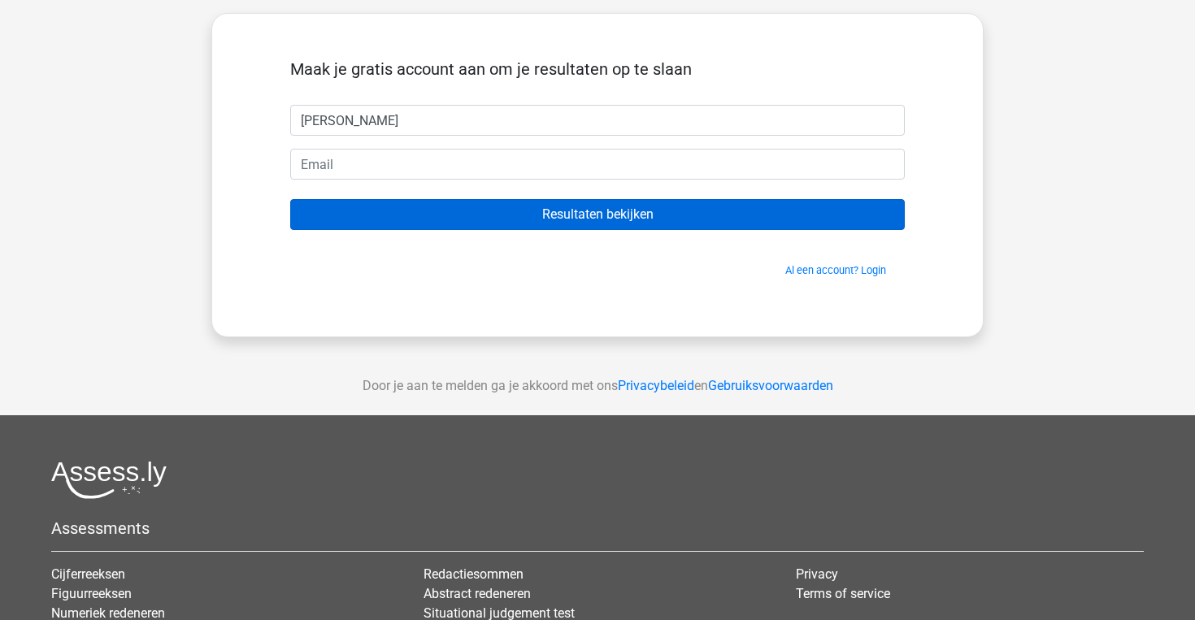
type input "[PERSON_NAME]"
click at [594, 217] on input "Resultaten bekijken" at bounding box center [597, 214] width 614 height 31
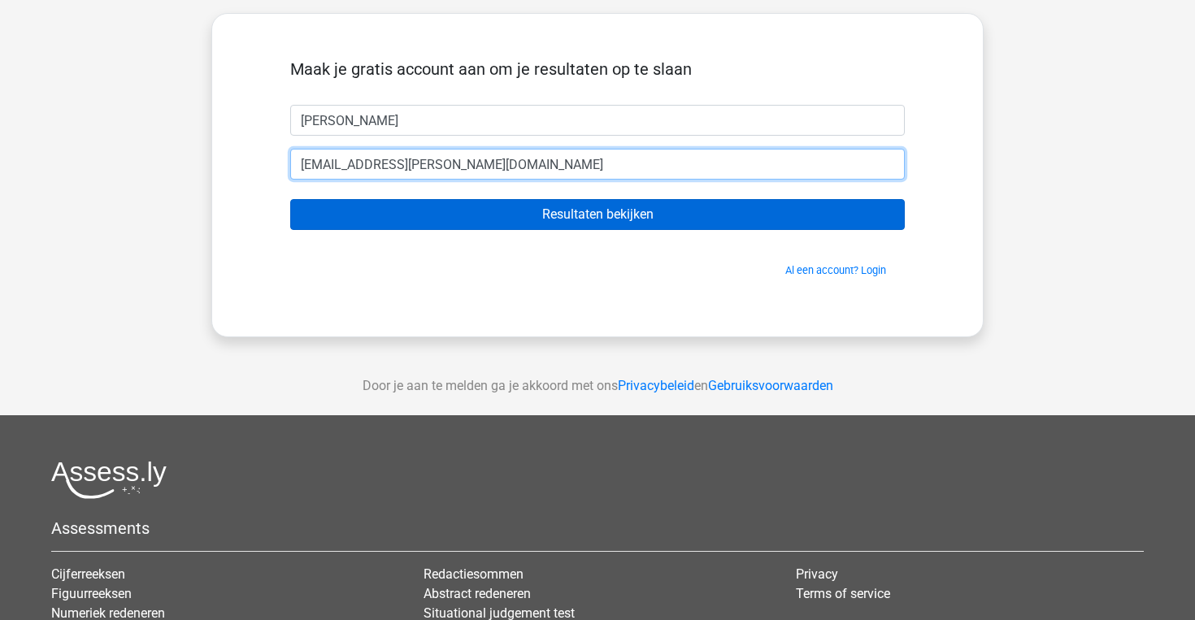
type input "[EMAIL_ADDRESS][PERSON_NAME][DOMAIN_NAME]"
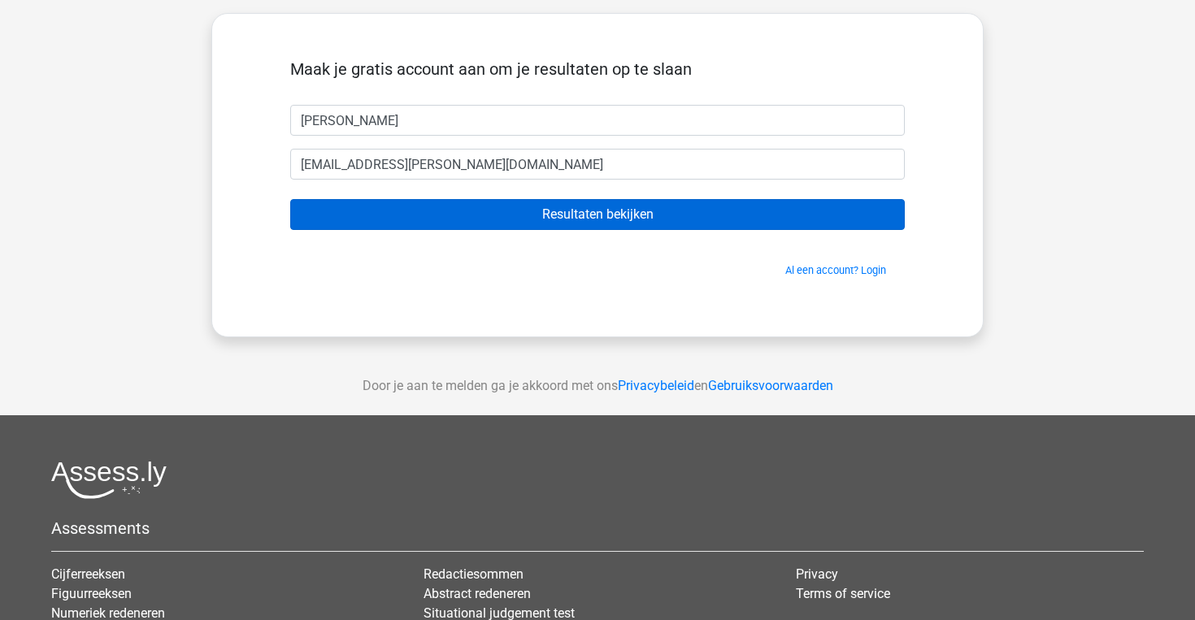
click at [489, 219] on input "Resultaten bekijken" at bounding box center [597, 214] width 614 height 31
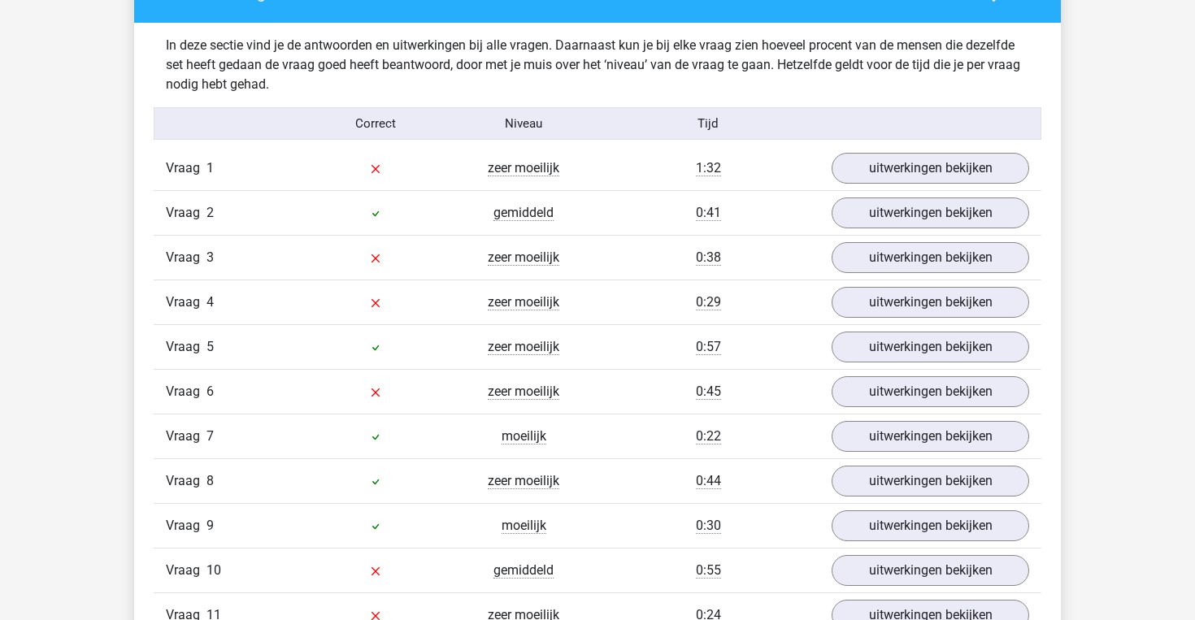
scroll to position [1684, 0]
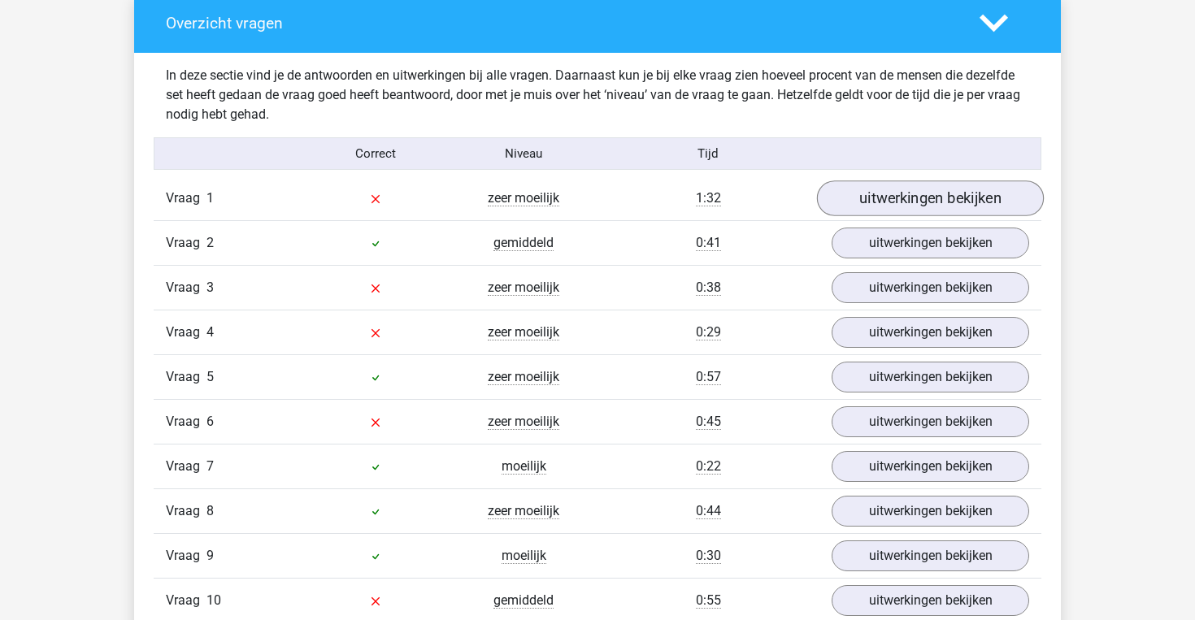
click at [928, 214] on link "uitwerkingen bekijken" at bounding box center [930, 198] width 227 height 36
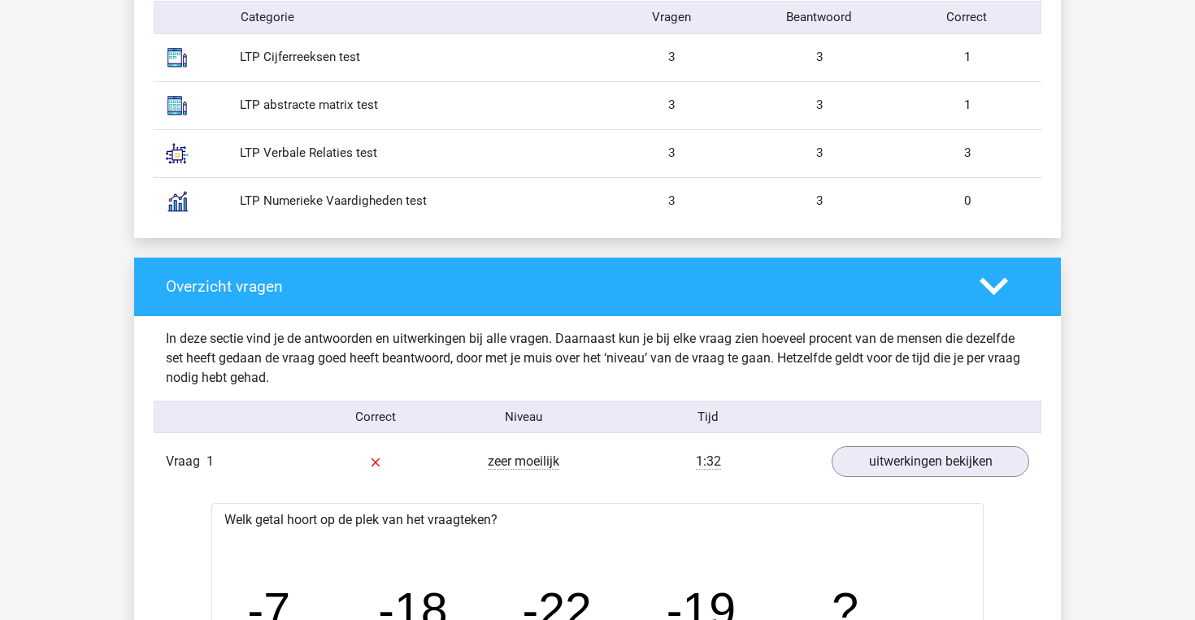
scroll to position [1411, 0]
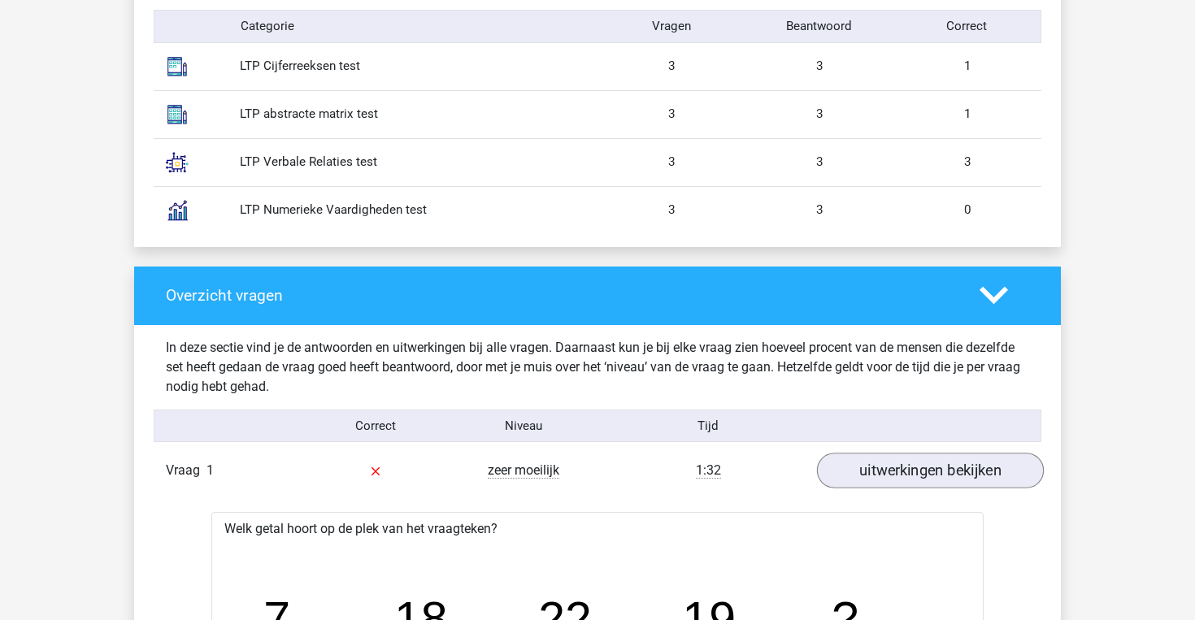
click at [952, 457] on link "uitwerkingen bekijken" at bounding box center [930, 471] width 227 height 36
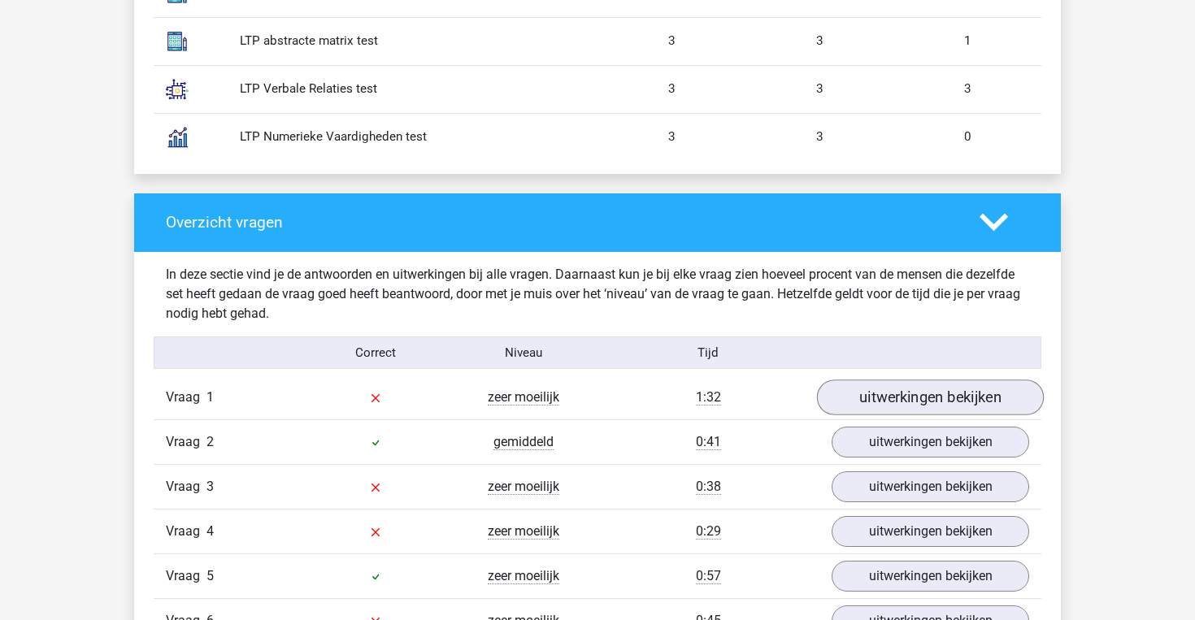
scroll to position [1486, 0]
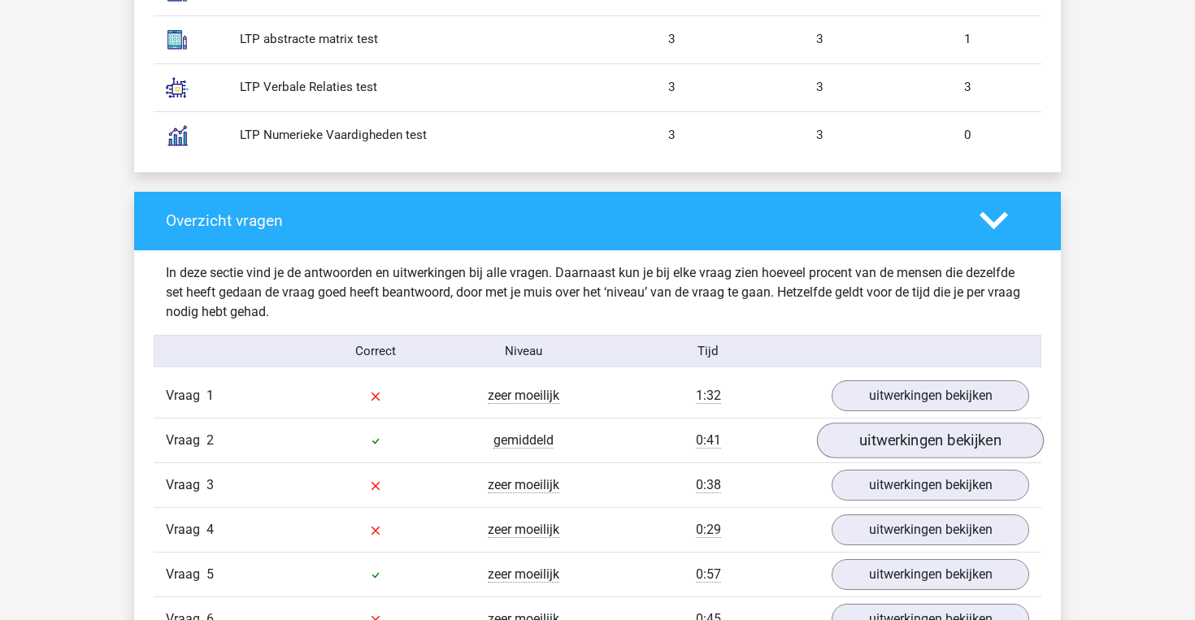
click at [926, 438] on link "uitwerkingen bekijken" at bounding box center [930, 441] width 227 height 36
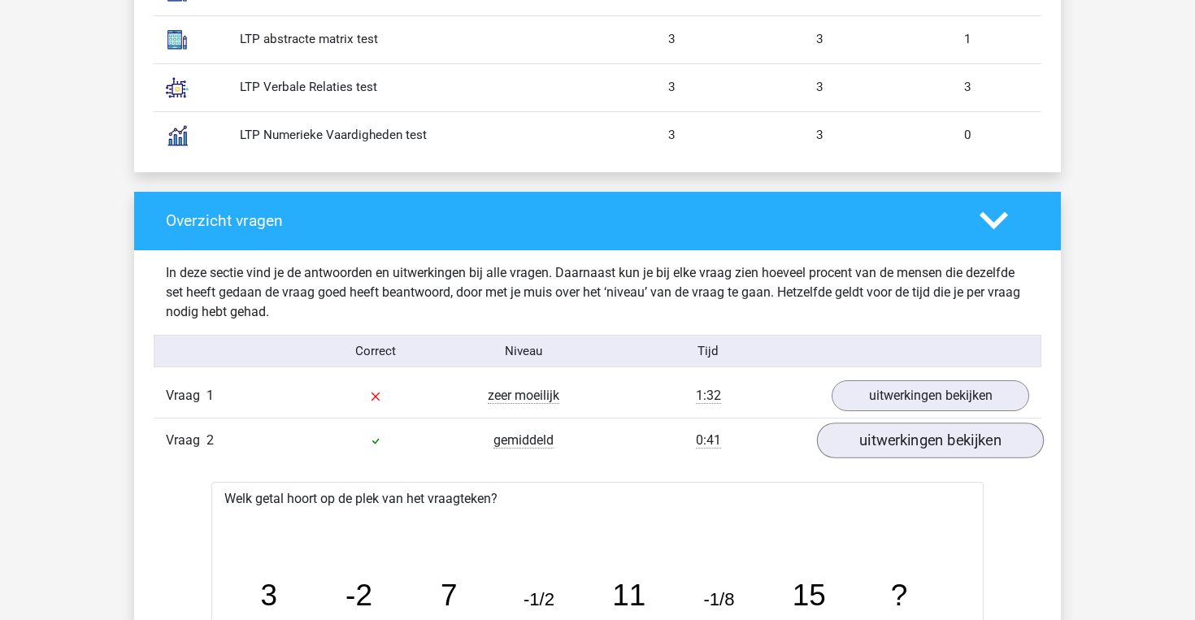
click at [900, 445] on link "uitwerkingen bekijken" at bounding box center [930, 441] width 227 height 36
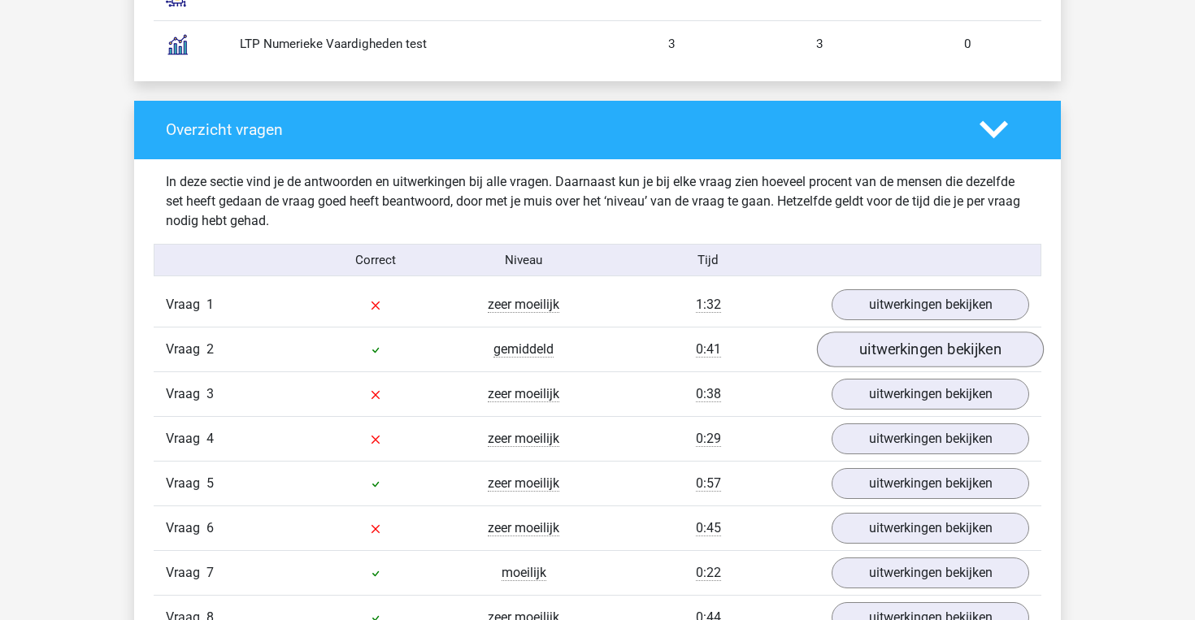
scroll to position [1594, 0]
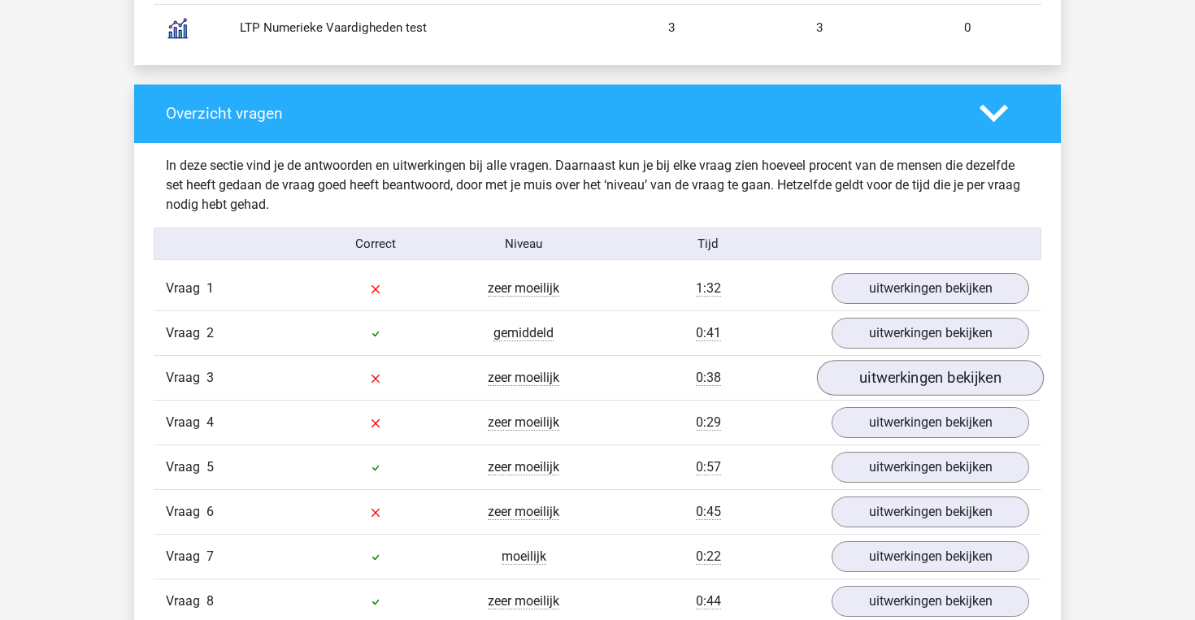
click at [900, 385] on link "uitwerkingen bekijken" at bounding box center [930, 378] width 227 height 36
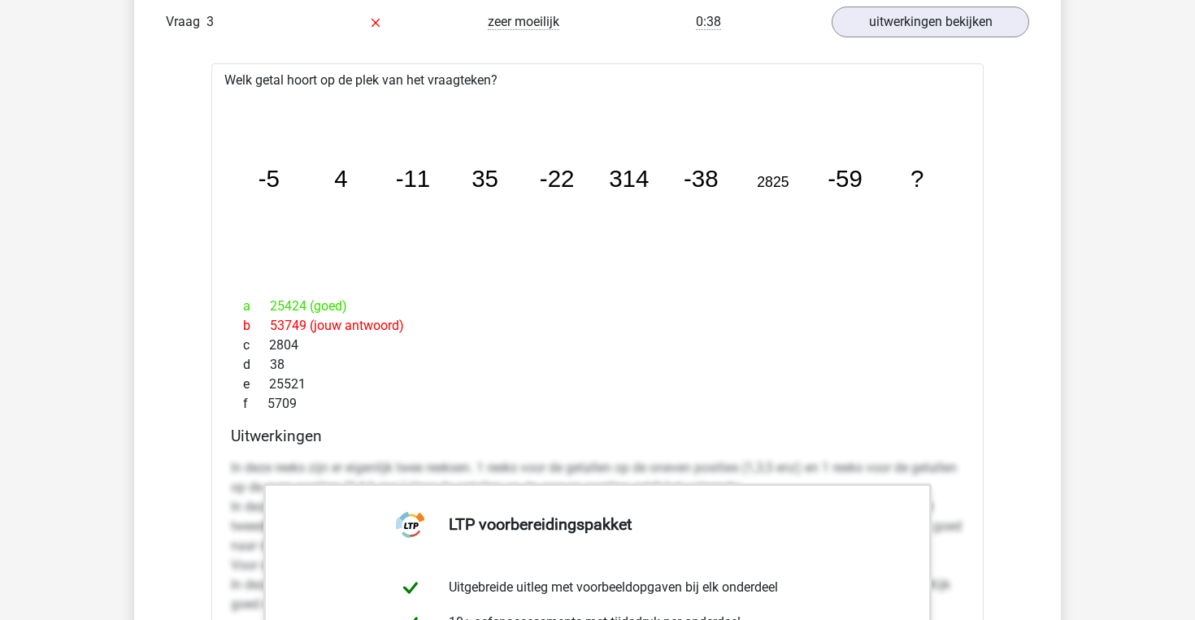
scroll to position [1952, 0]
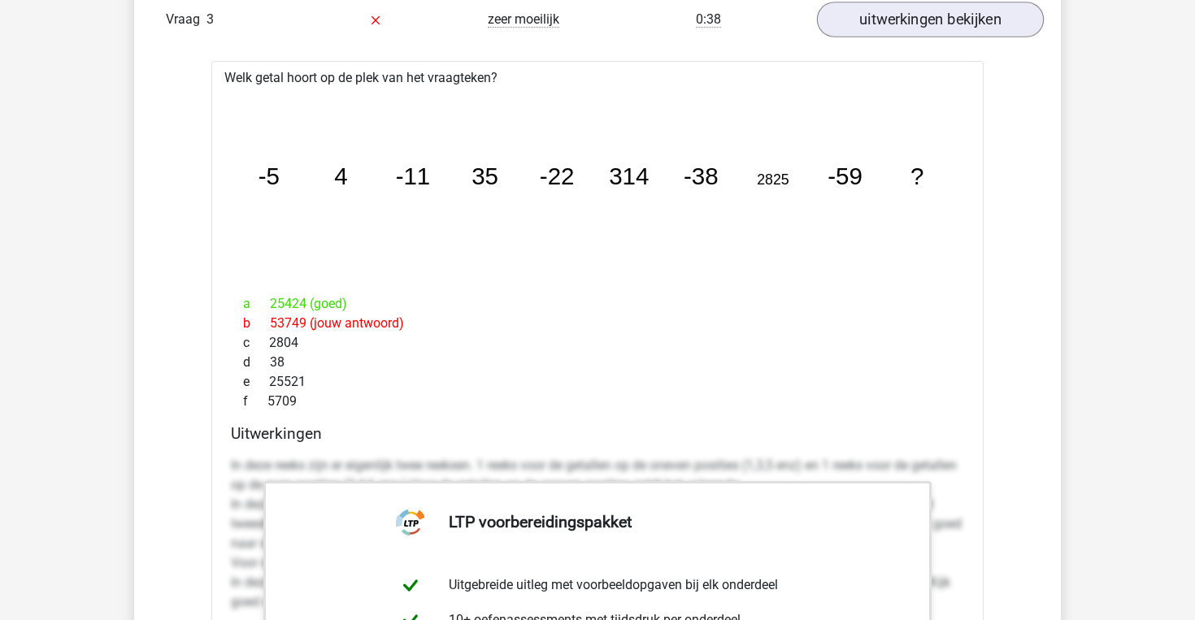
click at [913, 34] on link "uitwerkingen bekijken" at bounding box center [930, 20] width 227 height 36
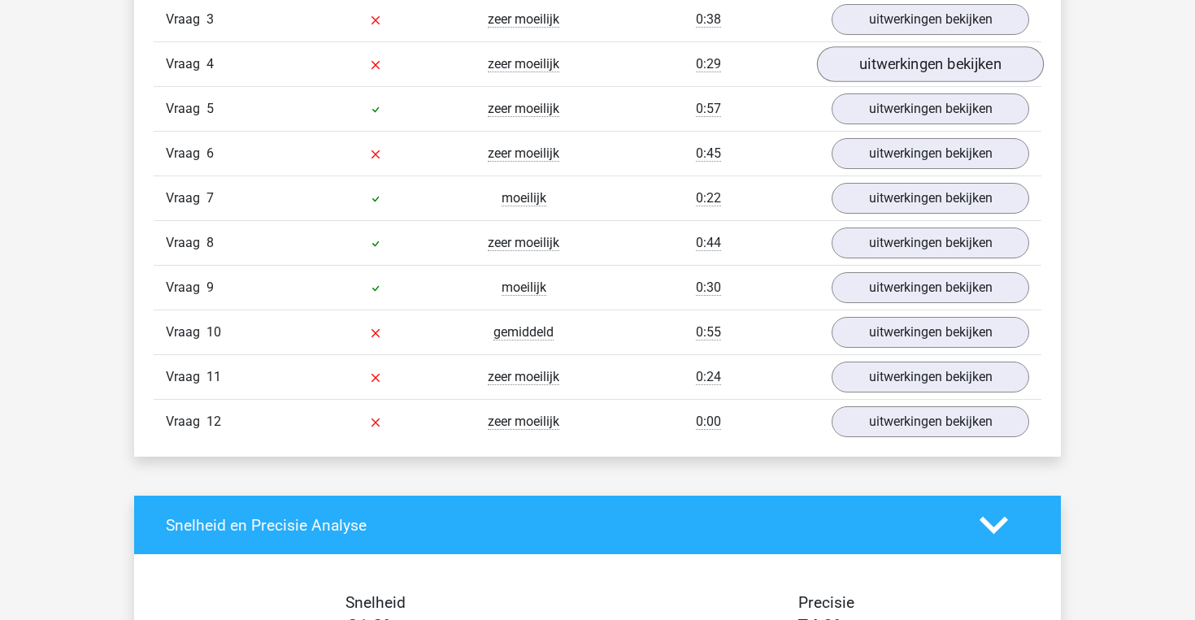
click at [892, 66] on link "uitwerkingen bekijken" at bounding box center [930, 64] width 227 height 36
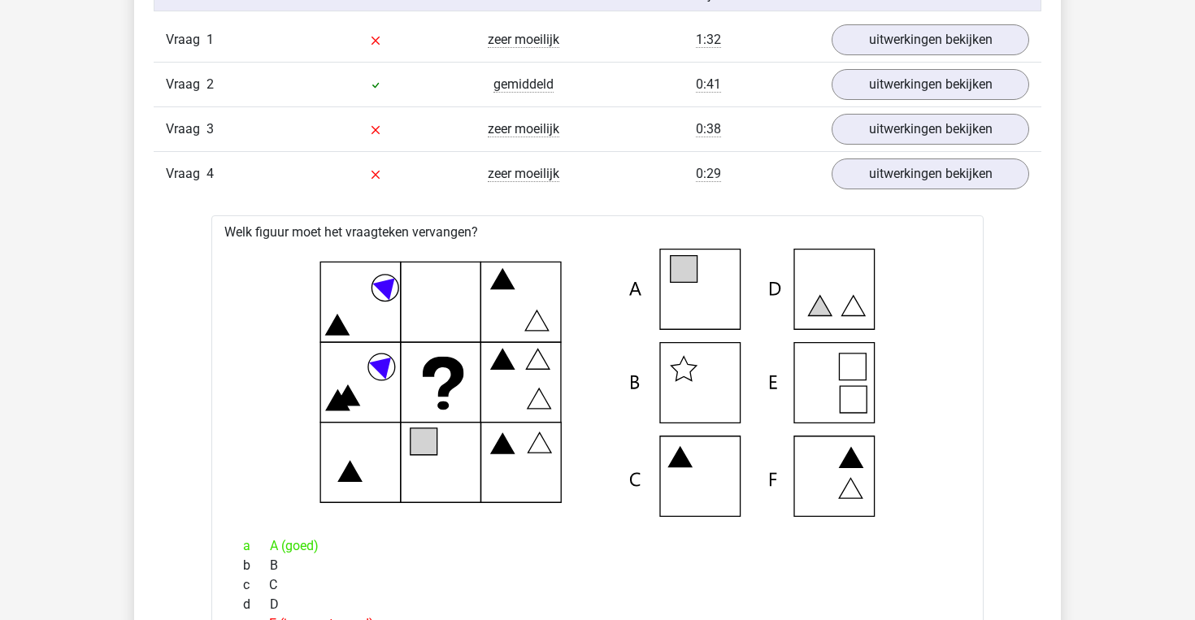
scroll to position [1841, 0]
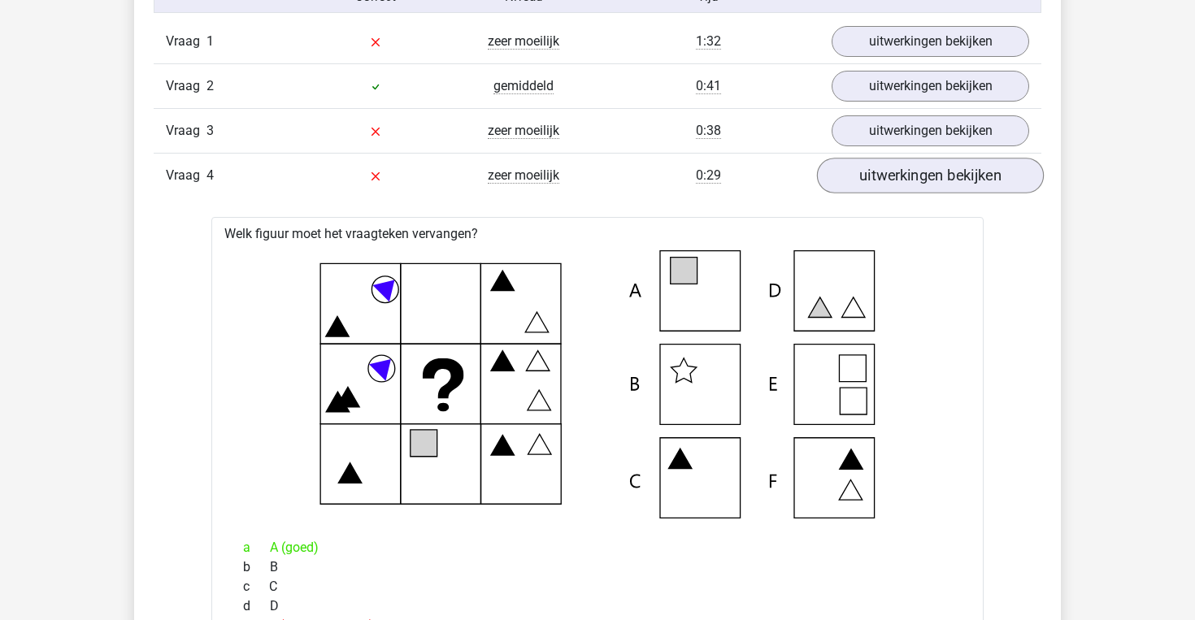
click at [891, 160] on link "uitwerkingen bekijken" at bounding box center [930, 176] width 227 height 36
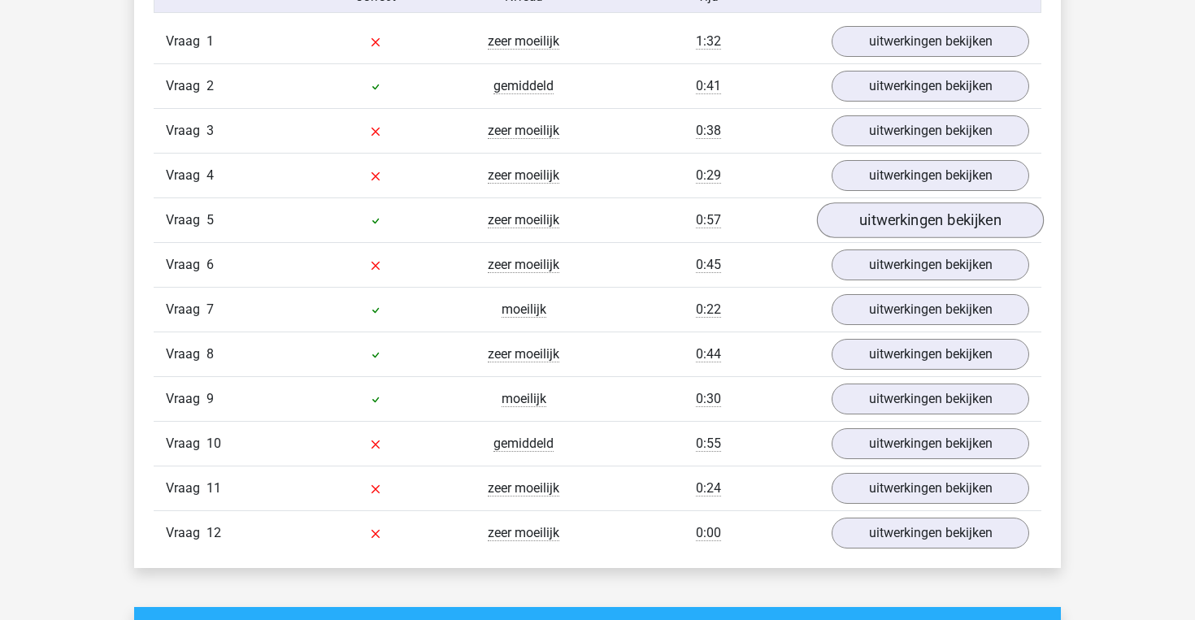
click at [894, 226] on link "uitwerkingen bekijken" at bounding box center [930, 220] width 227 height 36
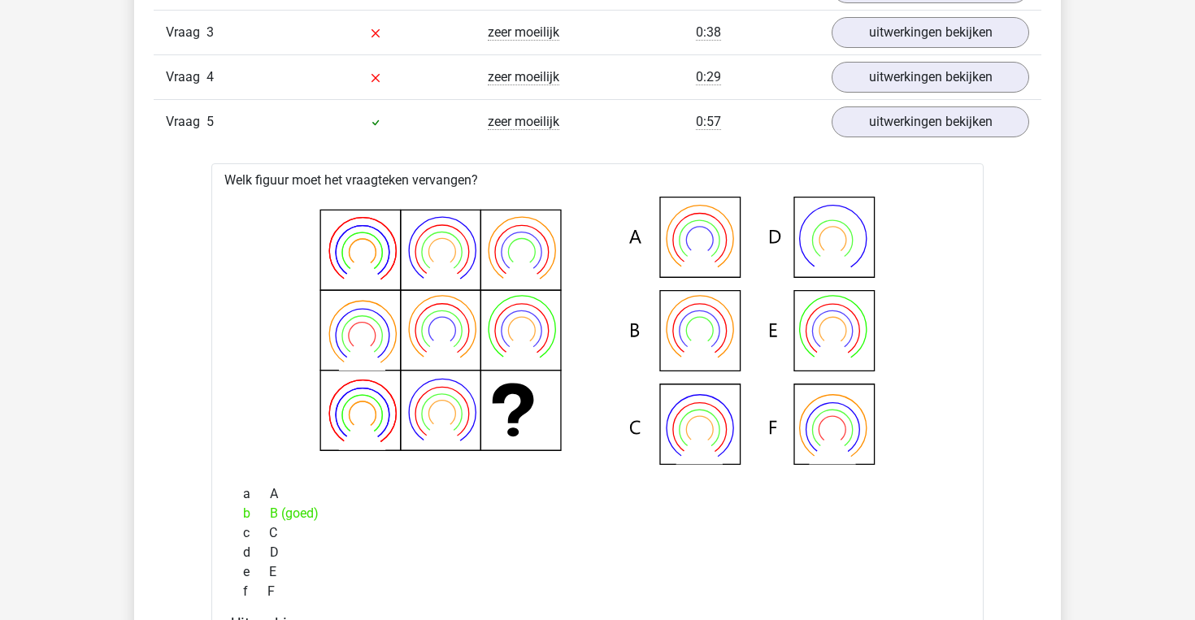
scroll to position [1939, 0]
click at [918, 120] on link "uitwerkingen bekijken" at bounding box center [930, 122] width 227 height 36
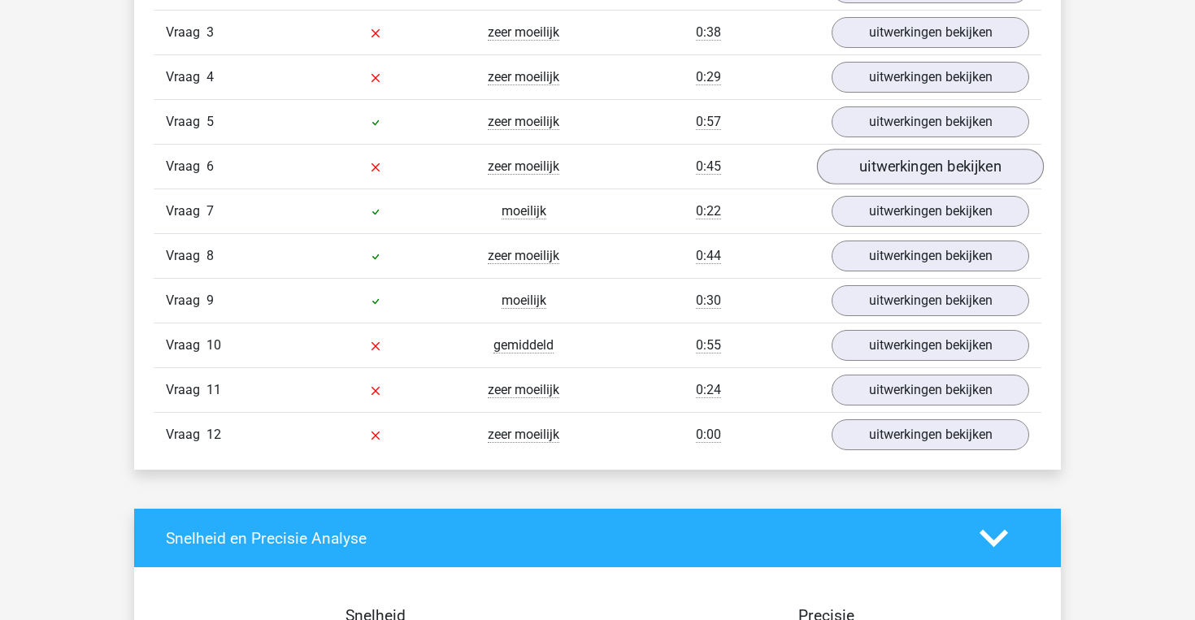
click at [921, 169] on link "uitwerkingen bekijken" at bounding box center [930, 167] width 227 height 36
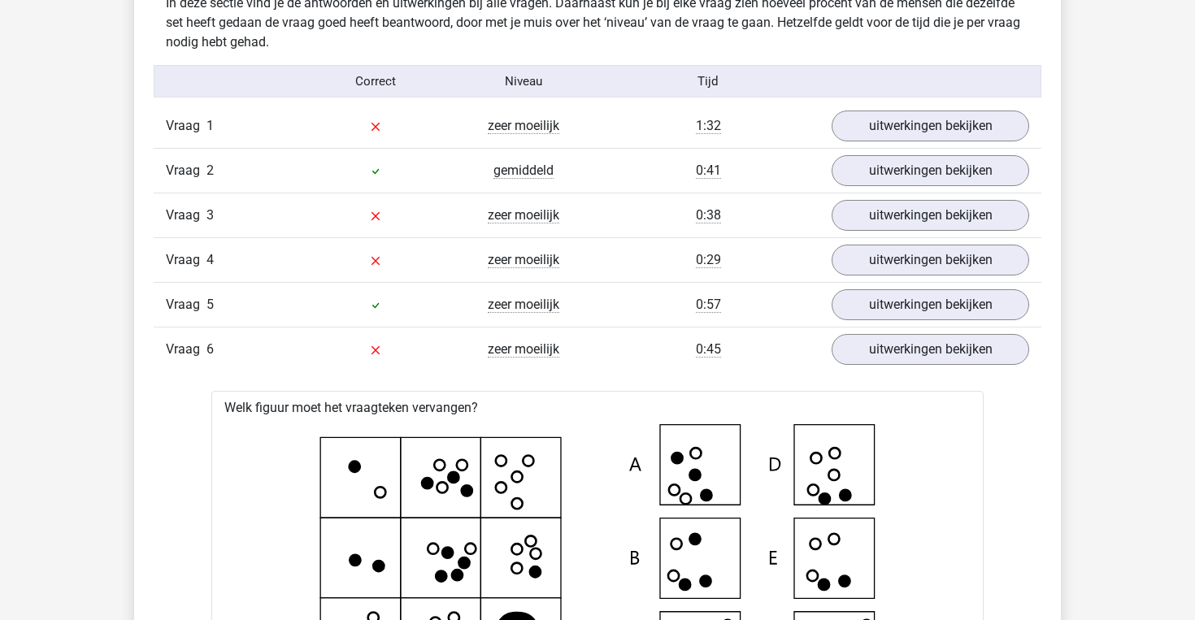
scroll to position [1747, 0]
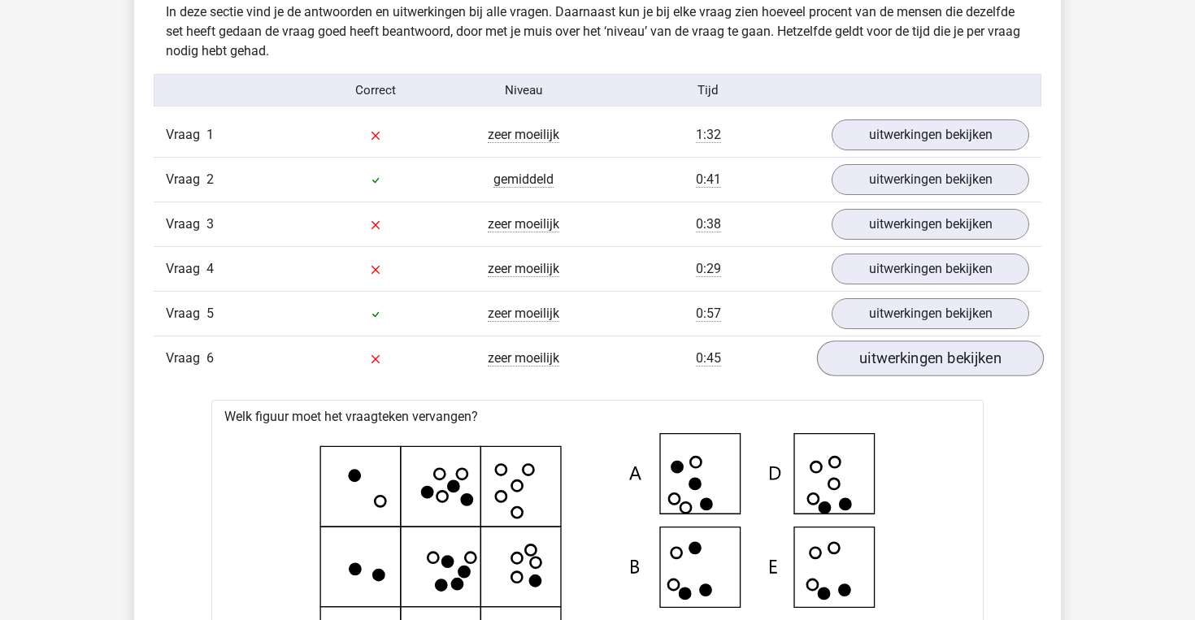
click at [844, 351] on link "uitwerkingen bekijken" at bounding box center [930, 358] width 227 height 36
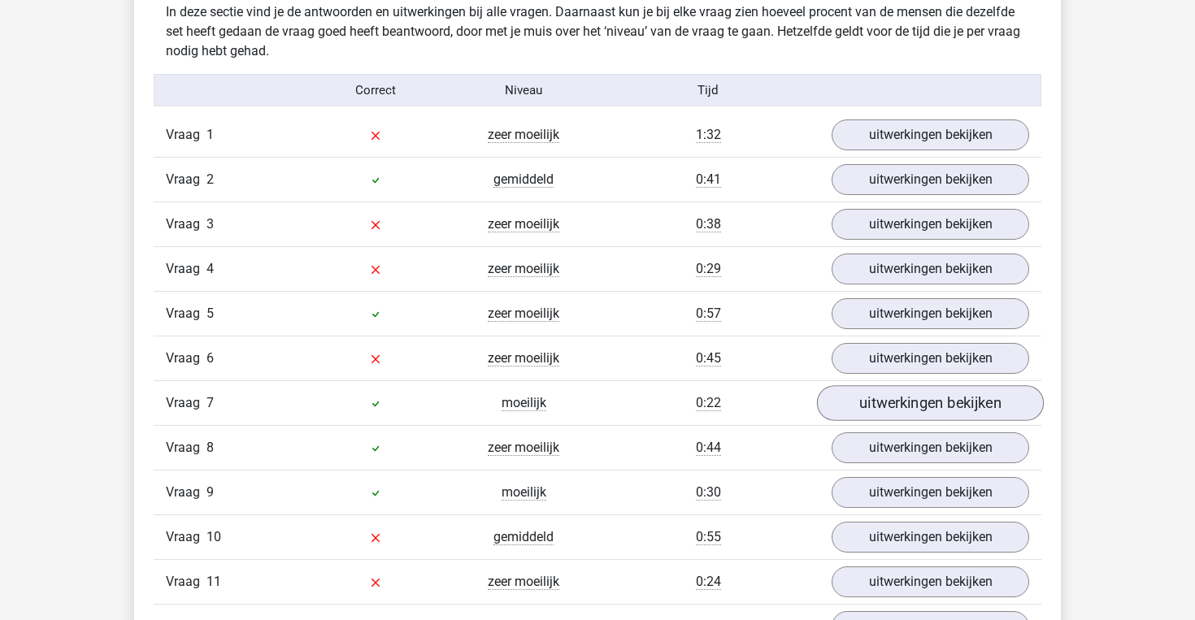
click at [874, 398] on link "uitwerkingen bekijken" at bounding box center [930, 403] width 227 height 36
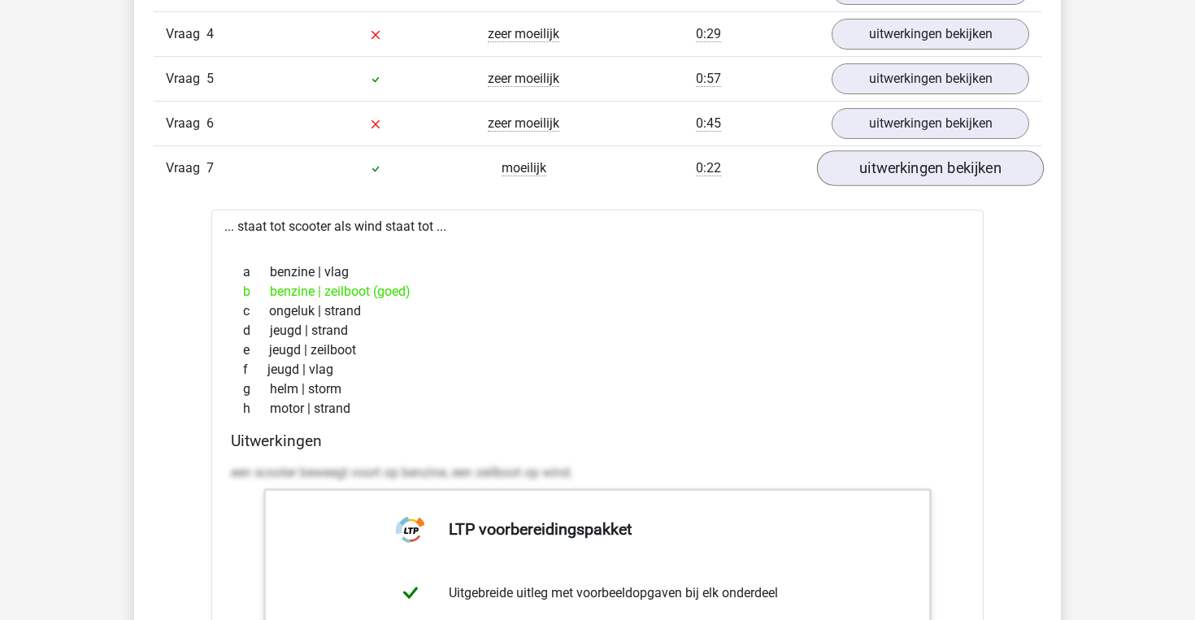
scroll to position [1982, 0]
click at [923, 180] on link "uitwerkingen bekijken" at bounding box center [930, 168] width 227 height 36
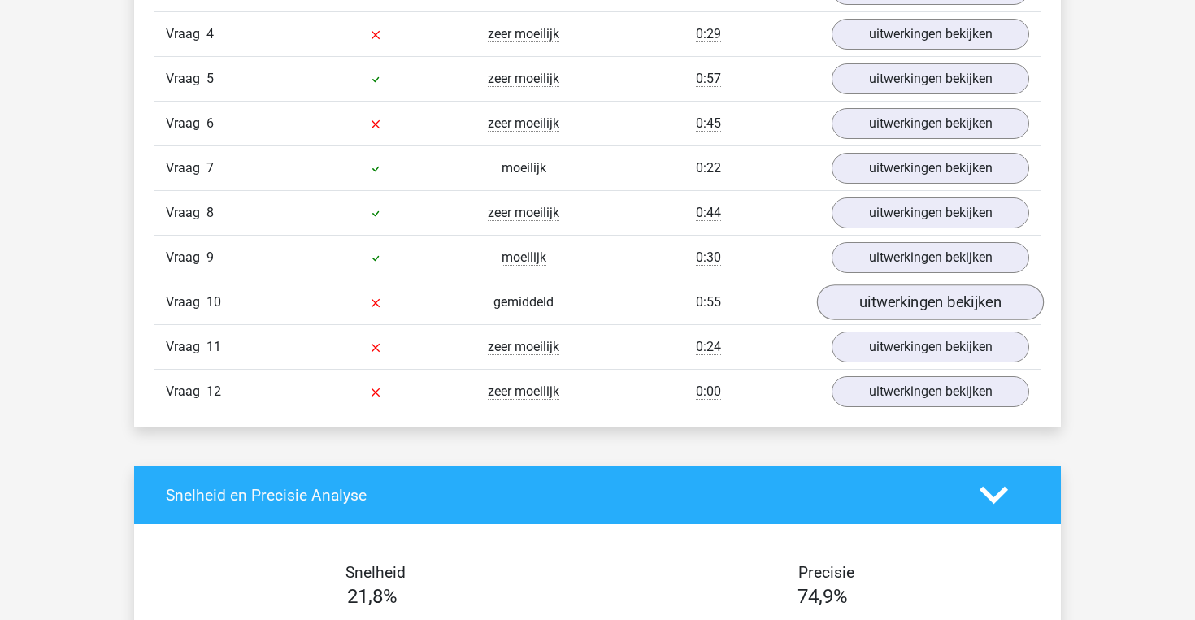
click at [904, 304] on link "uitwerkingen bekijken" at bounding box center [930, 302] width 227 height 36
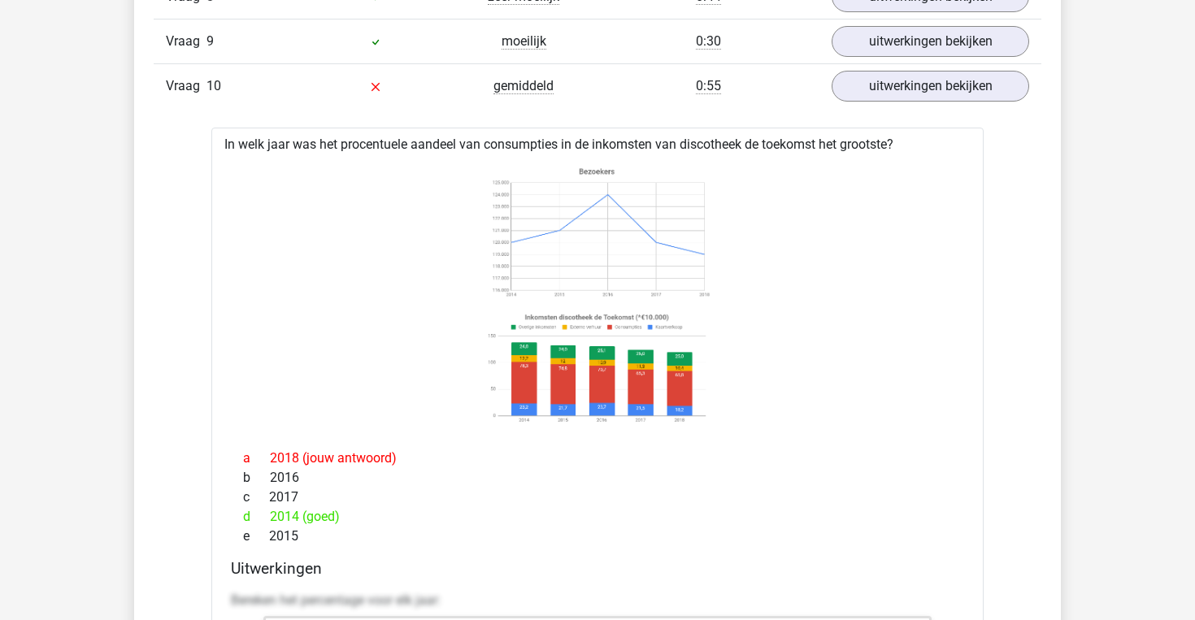
scroll to position [2185, 0]
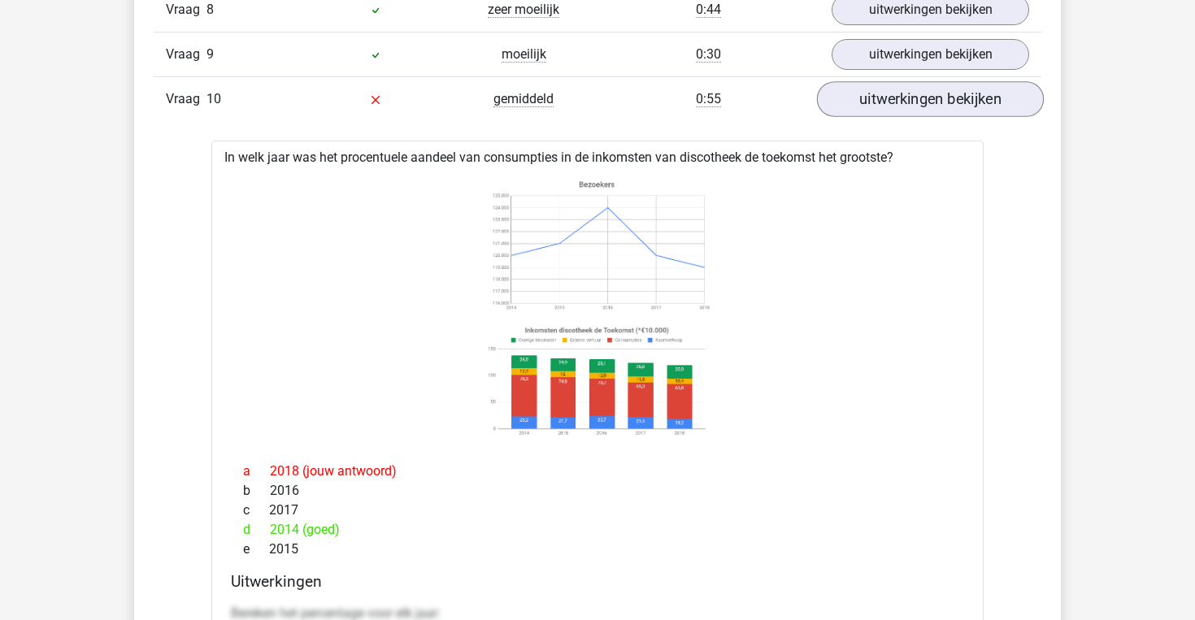
click at [886, 109] on link "uitwerkingen bekijken" at bounding box center [930, 99] width 227 height 36
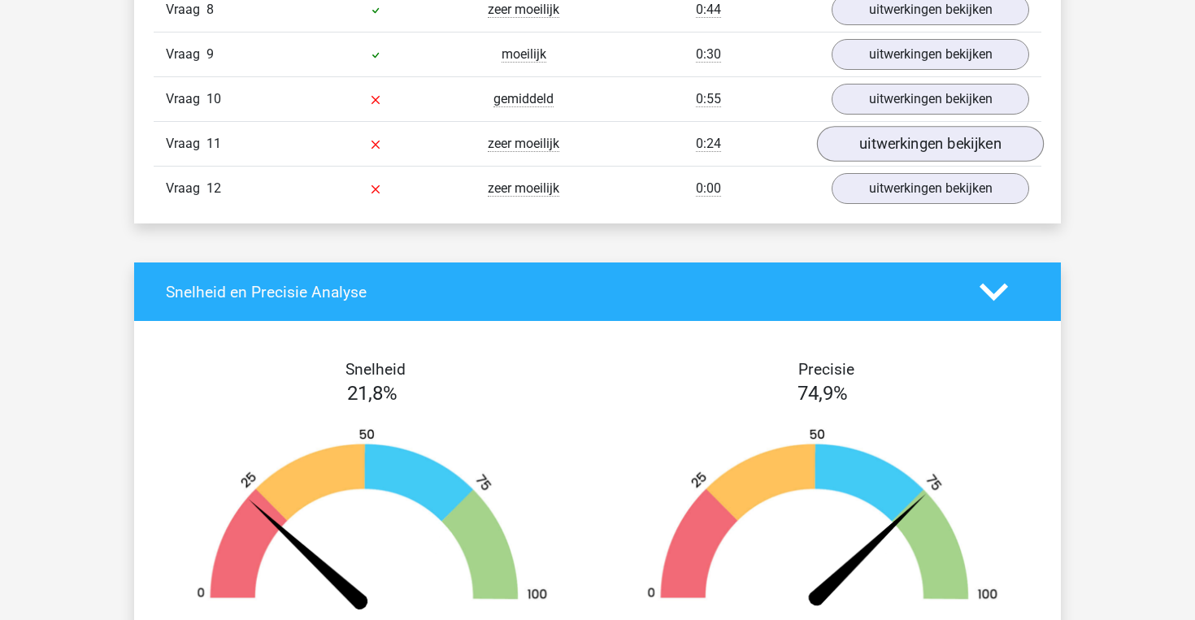
click at [890, 138] on link "uitwerkingen bekijken" at bounding box center [930, 144] width 227 height 36
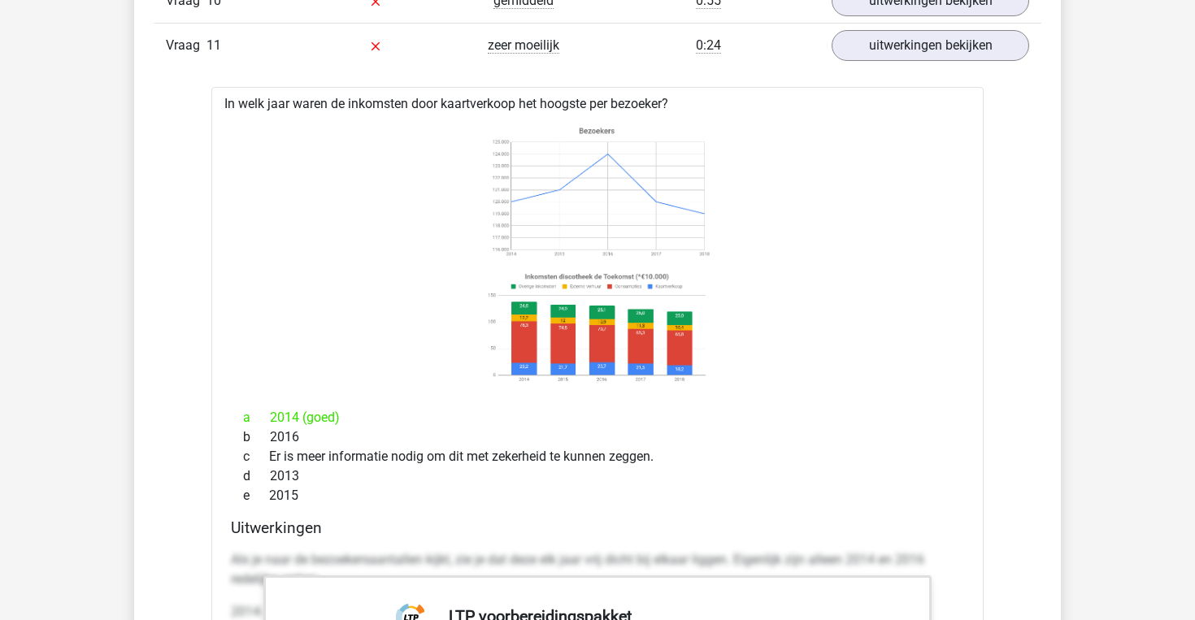
scroll to position [2284, 0]
click at [928, 56] on link "uitwerkingen bekijken" at bounding box center [930, 45] width 227 height 36
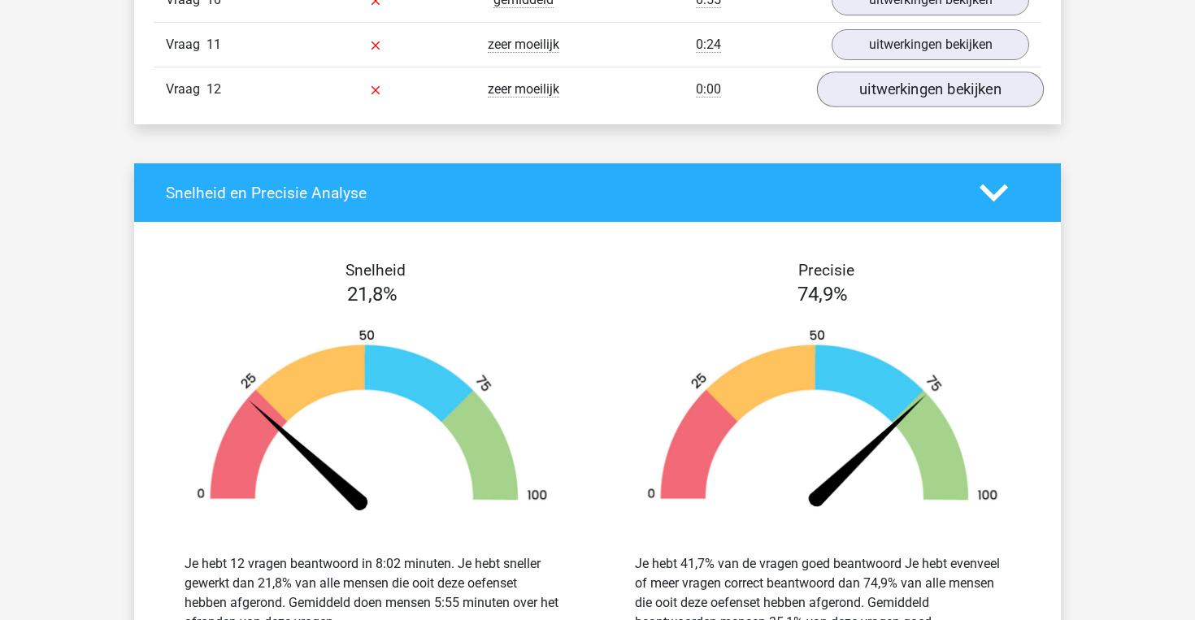
click at [890, 85] on link "uitwerkingen bekijken" at bounding box center [930, 90] width 227 height 36
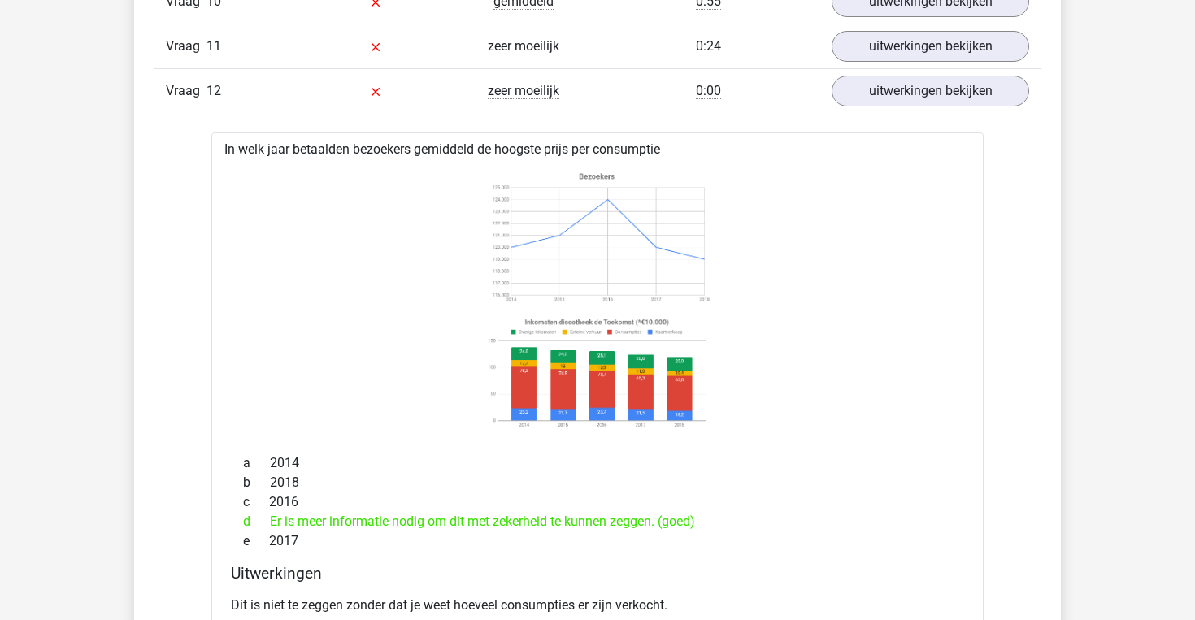
scroll to position [2261, 0]
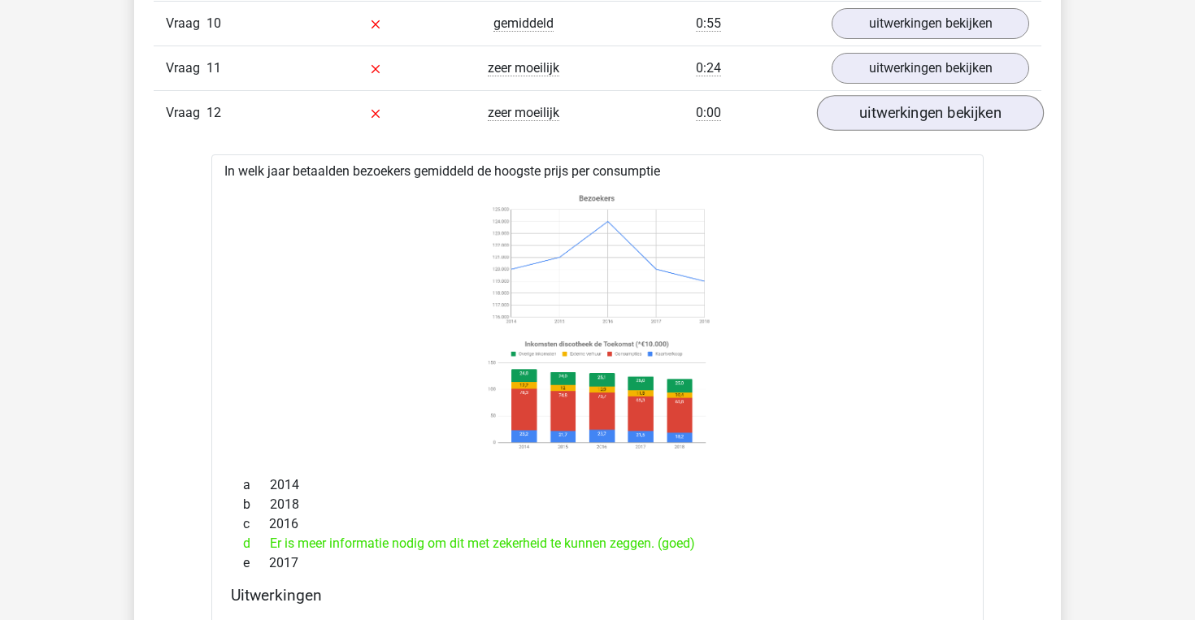
click at [939, 119] on link "uitwerkingen bekijken" at bounding box center [930, 113] width 227 height 36
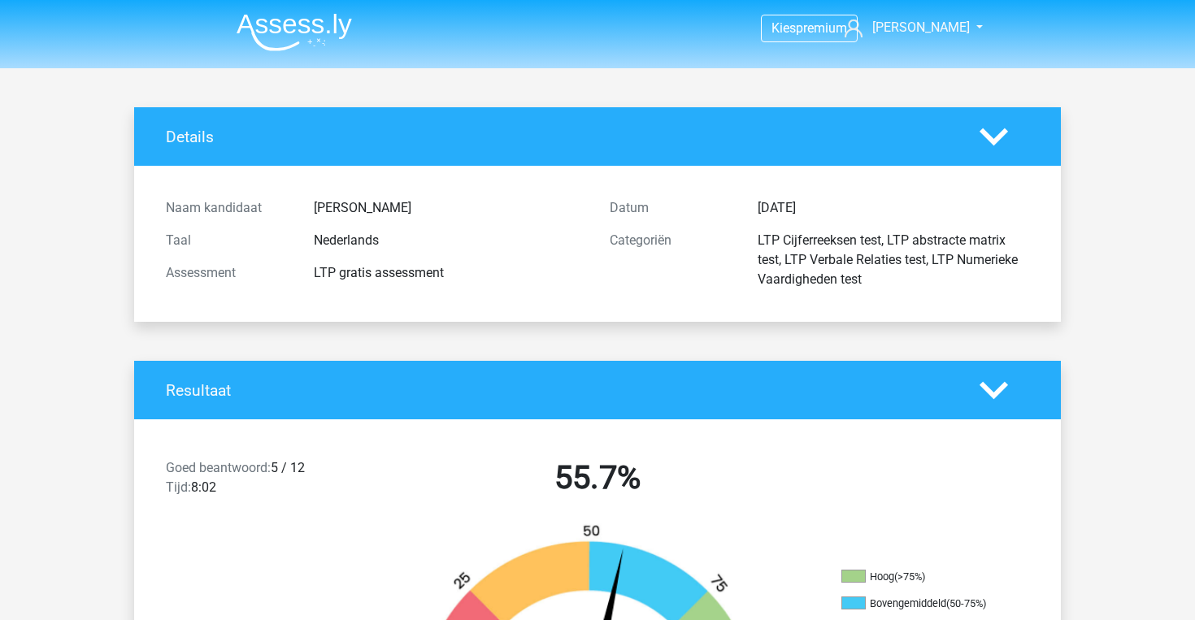
scroll to position [0, 0]
click at [697, 8] on nav "Kies premium sophie sophie.thoben@gmail.com" at bounding box center [597, 28] width 748 height 53
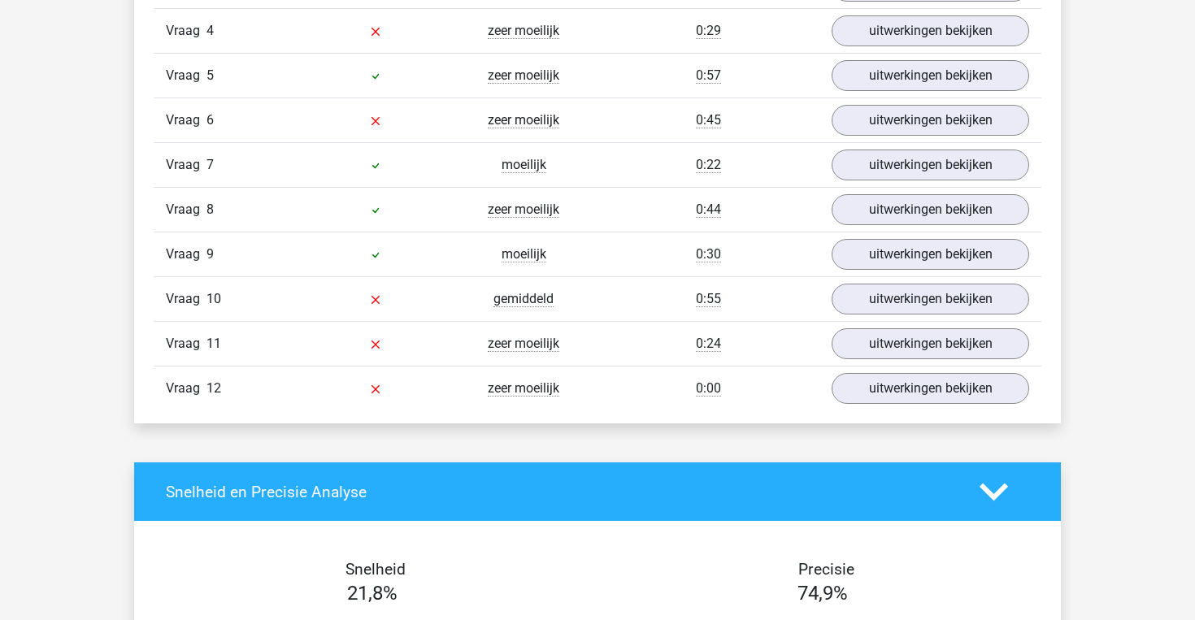
scroll to position [1987, 0]
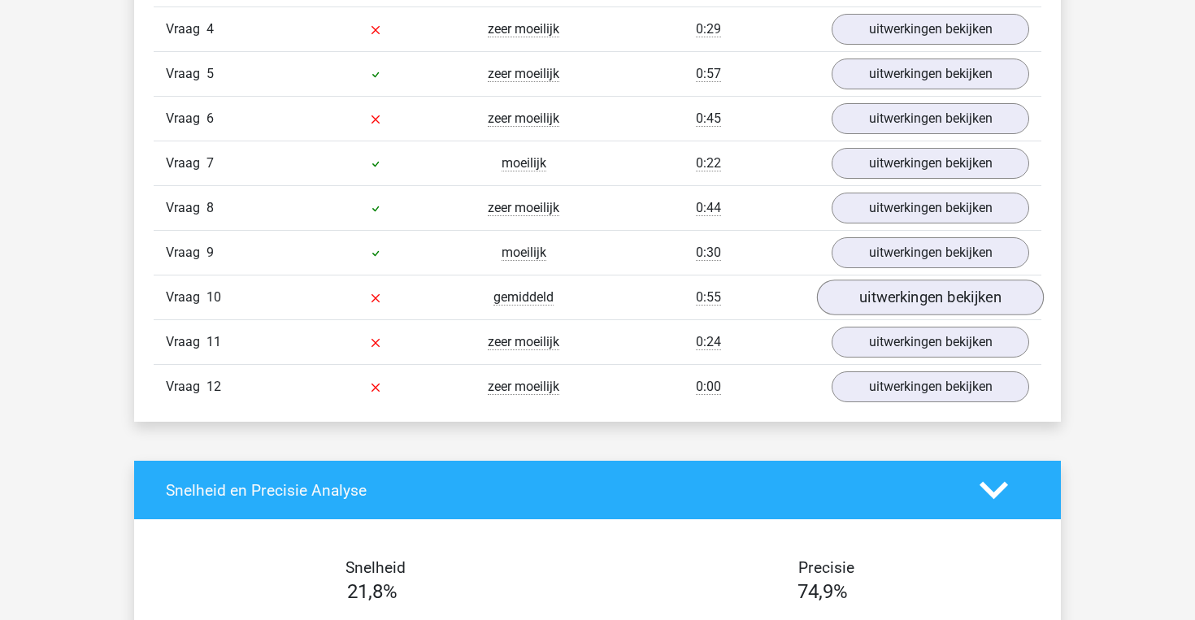
click at [903, 303] on link "uitwerkingen bekijken" at bounding box center [930, 298] width 227 height 36
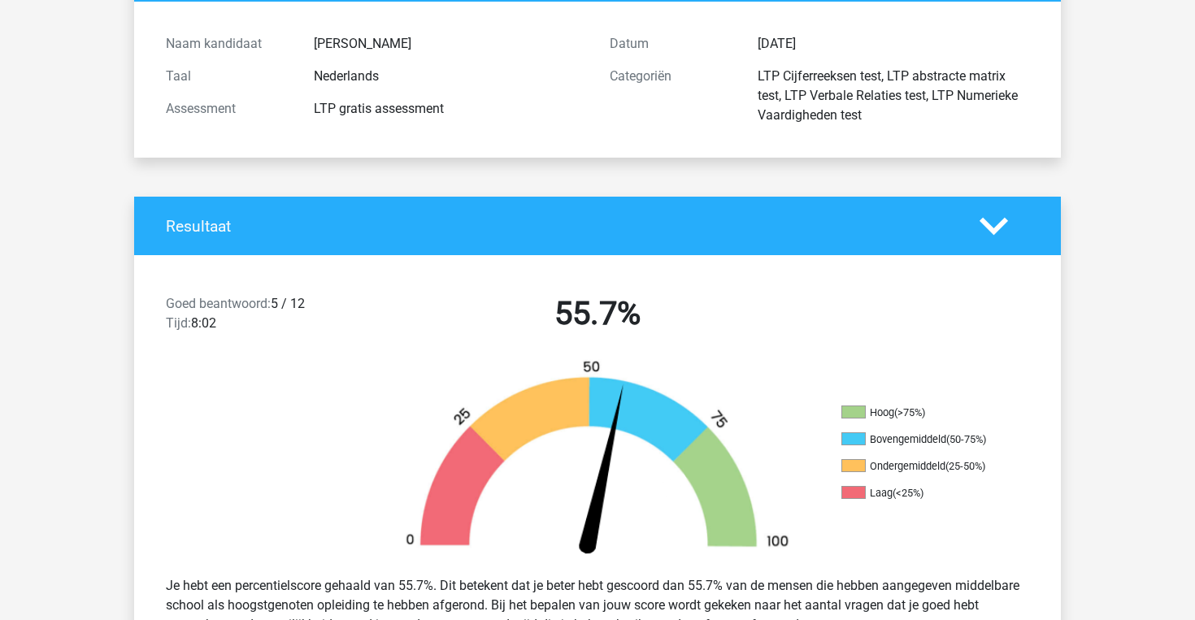
scroll to position [165, 0]
